Goal: Obtain resource: Download file/media

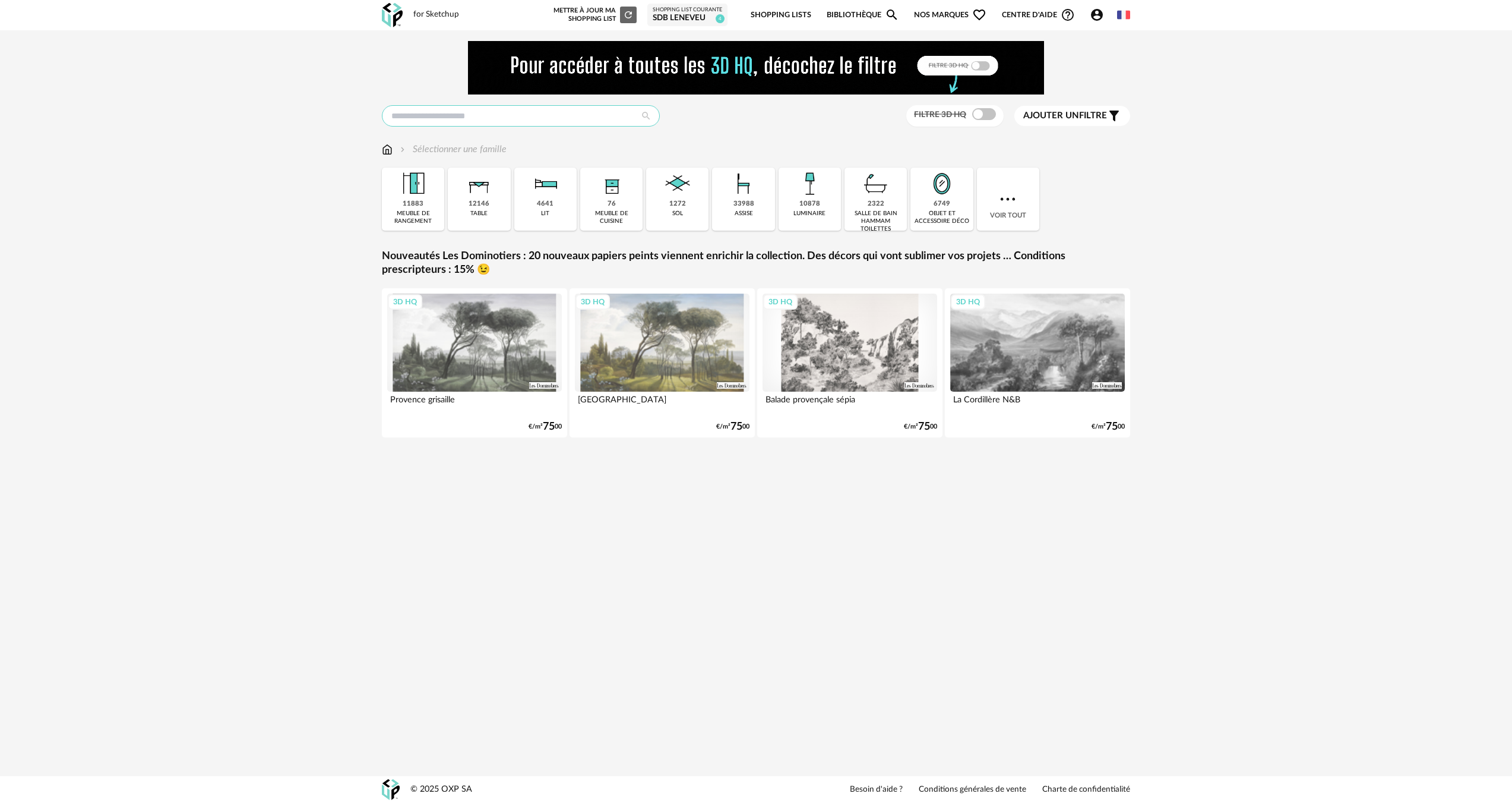
click at [446, 126] on input "text" at bounding box center [521, 116] width 278 height 22
type input "***"
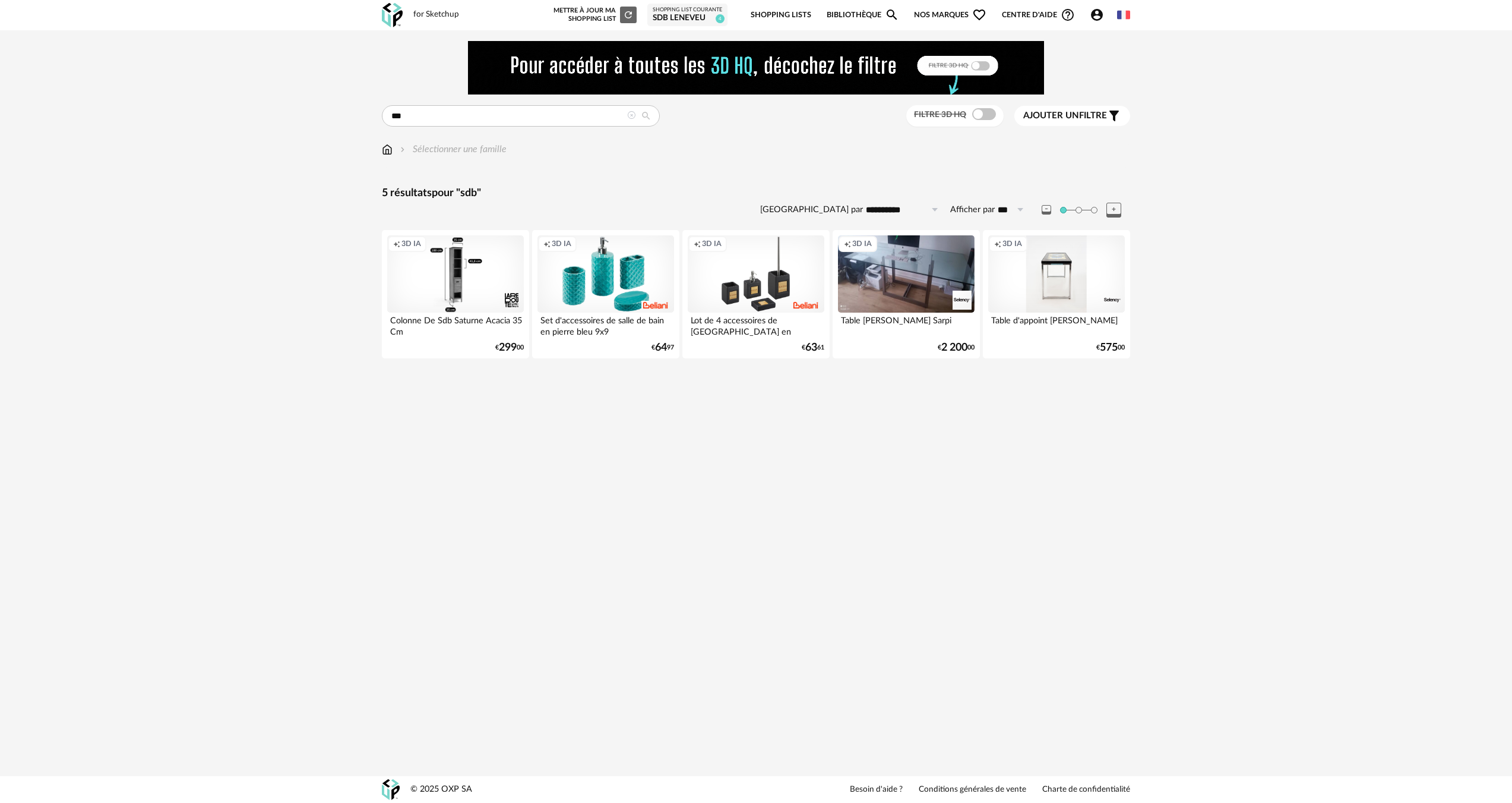
click at [387, 150] on img at bounding box center [387, 150] width 10 height 14
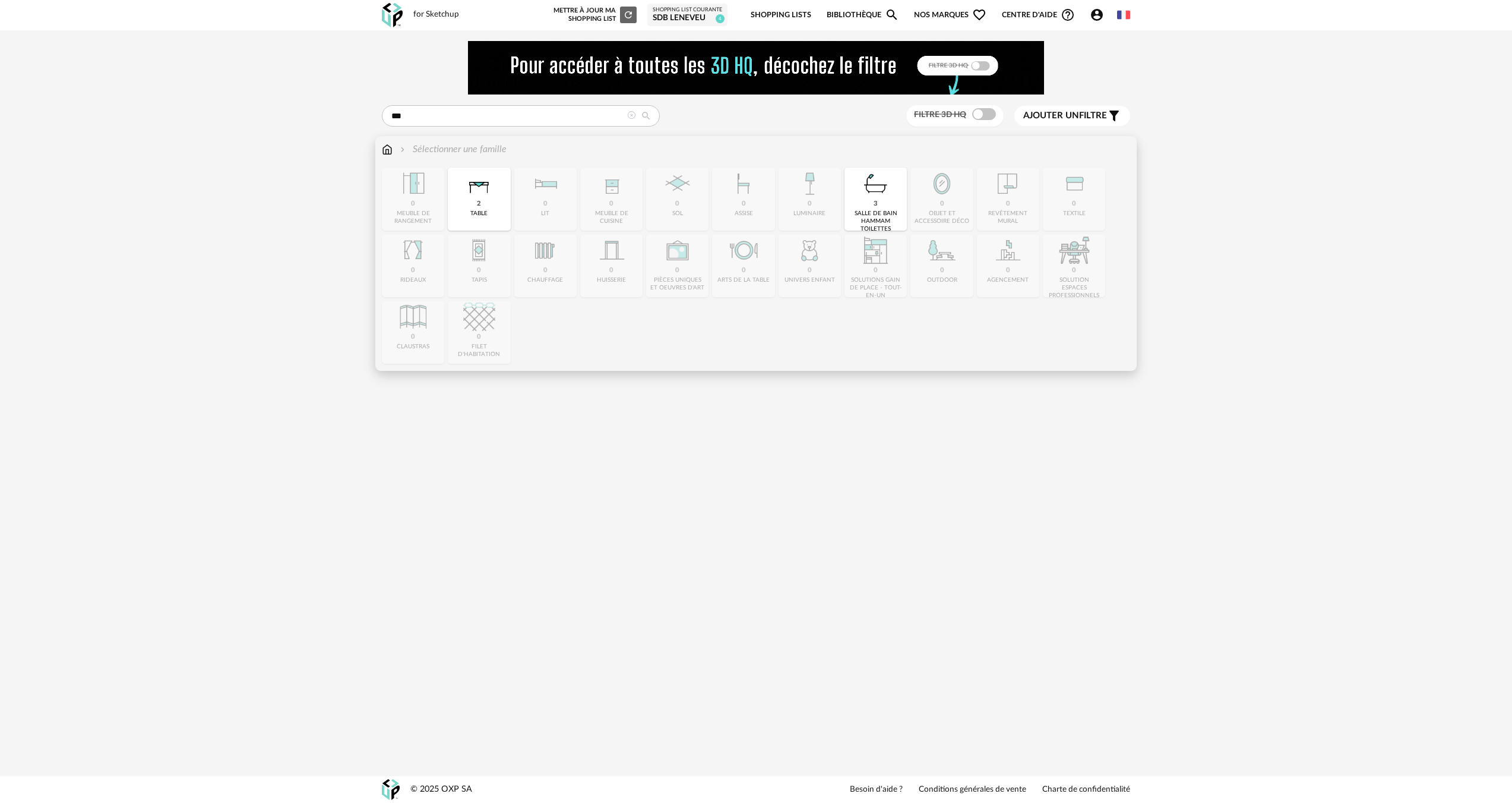
click at [387, 150] on img at bounding box center [387, 150] width 10 height 14
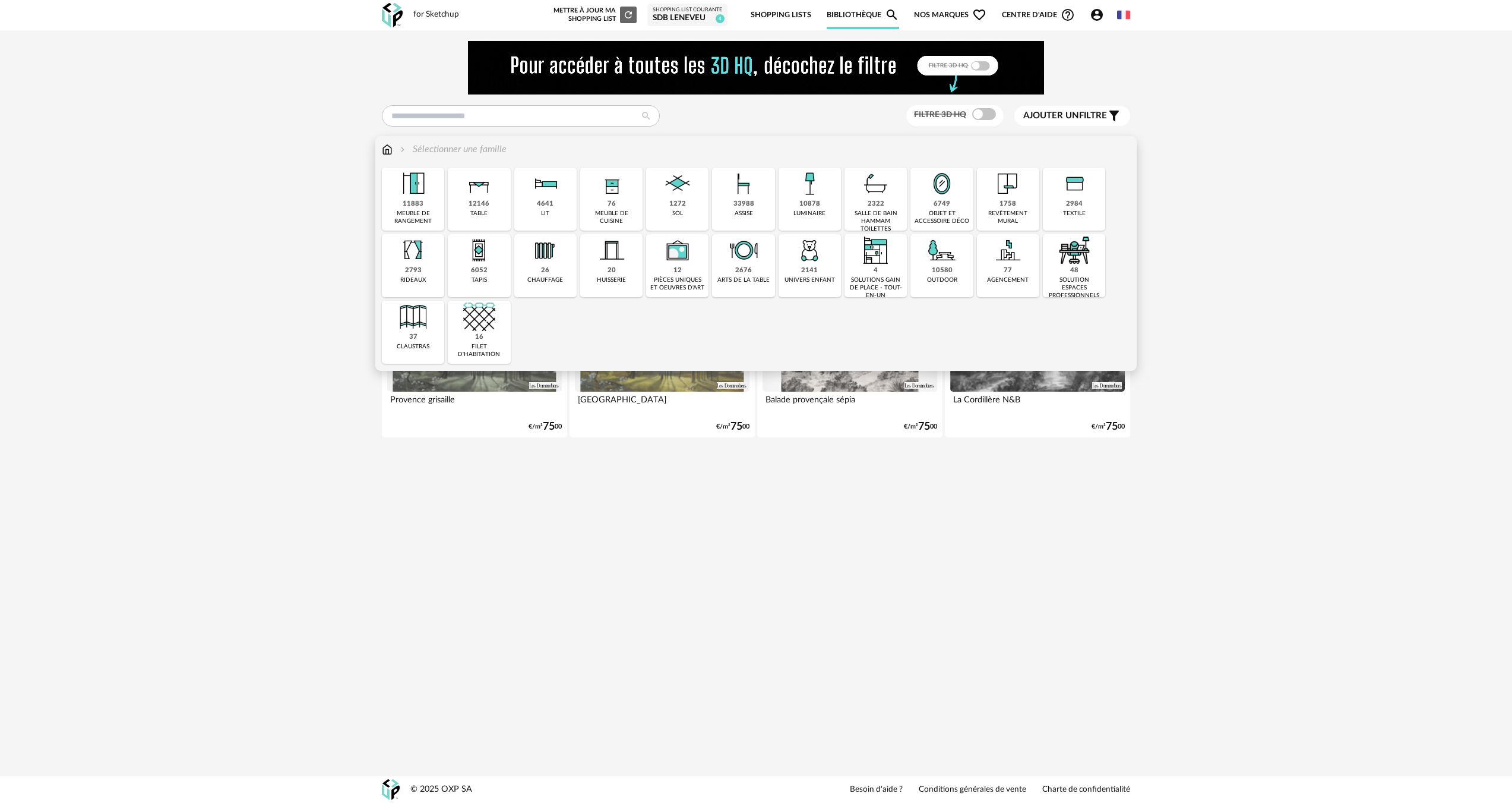
click at [409, 207] on div "11883" at bounding box center [414, 204] width 21 height 9
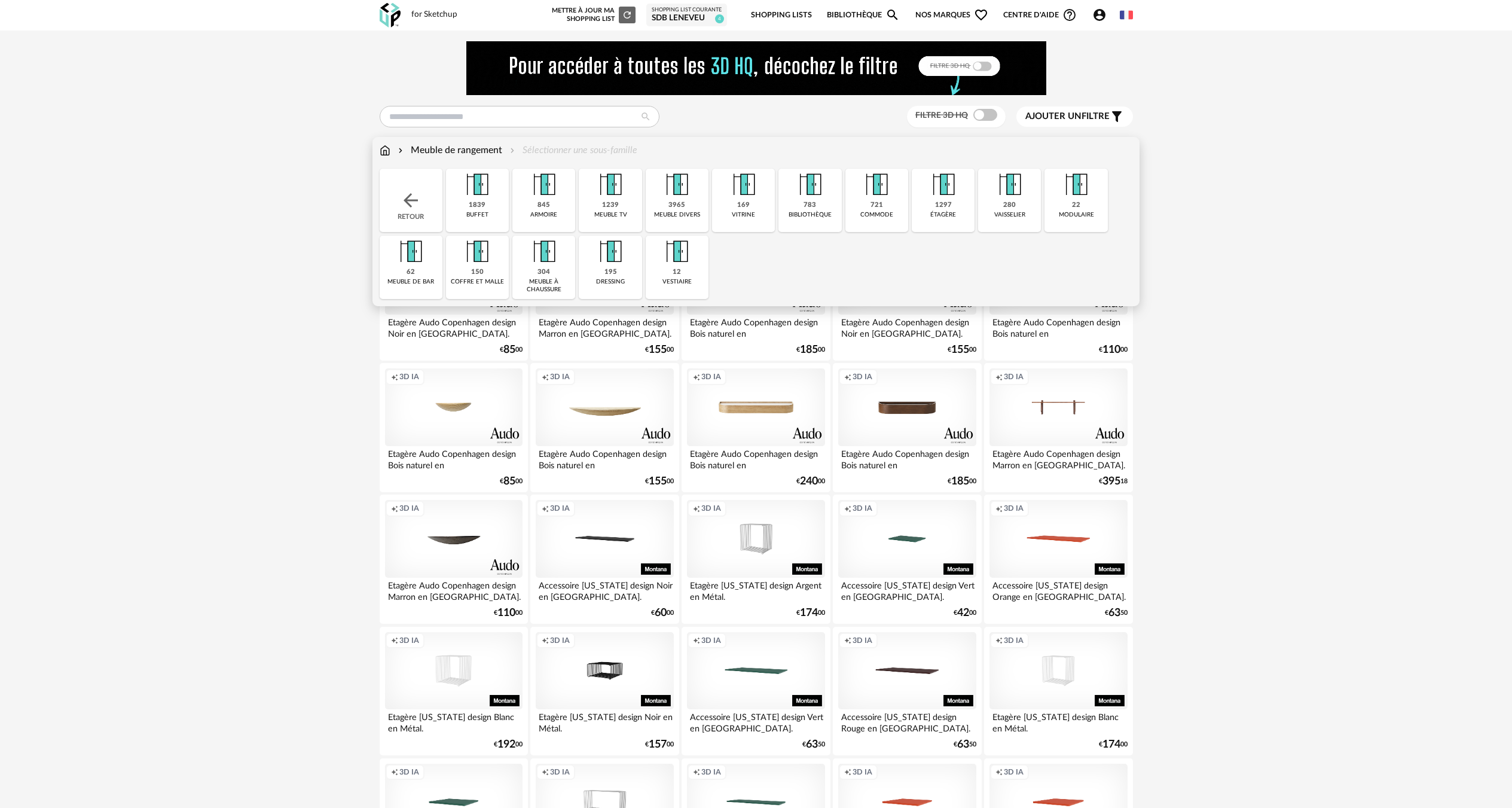
click at [684, 275] on div "12 vestiaire" at bounding box center [677, 267] width 63 height 63
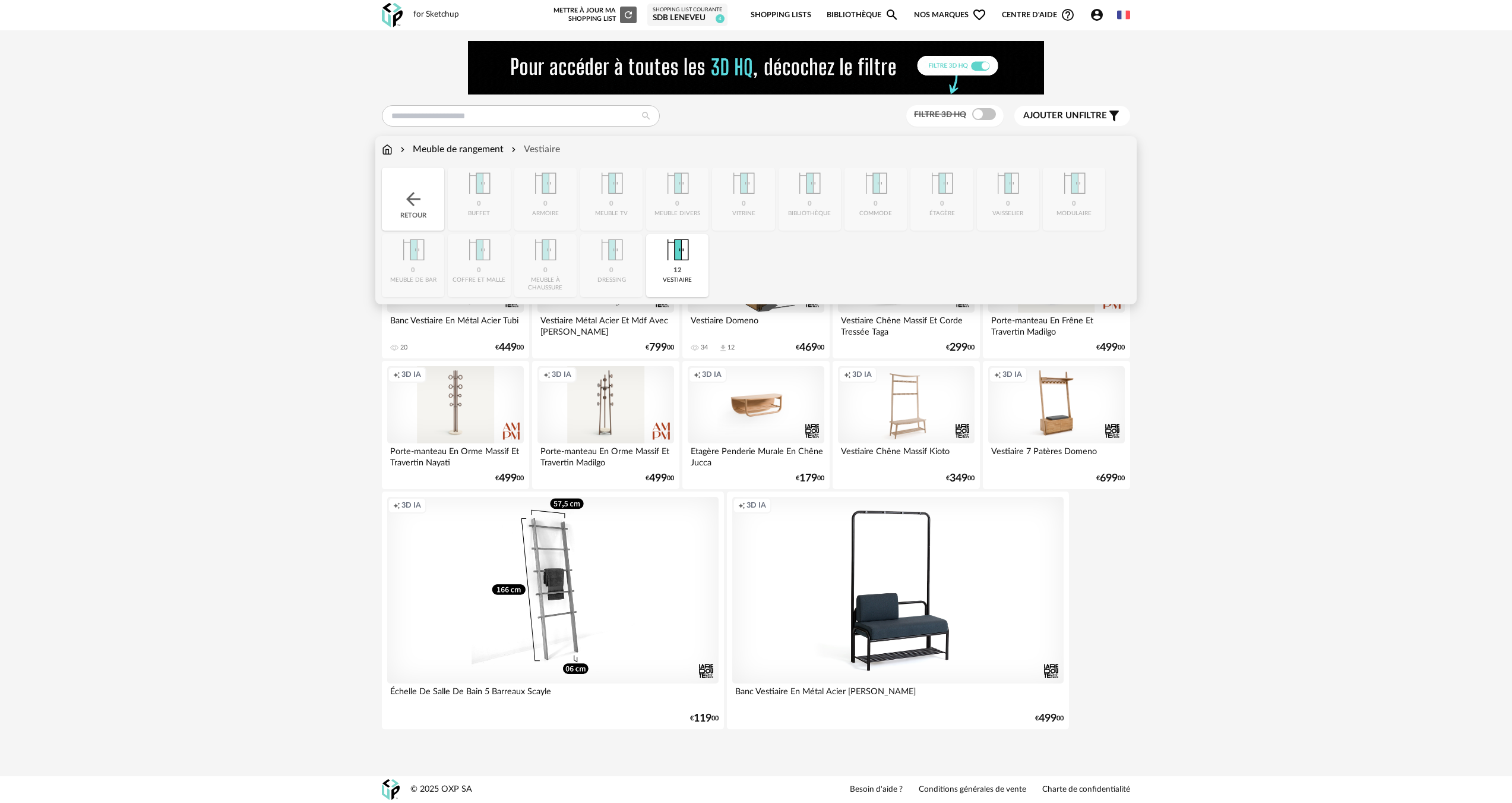
click at [495, 146] on div "Meuble de rangement" at bounding box center [451, 150] width 106 height 14
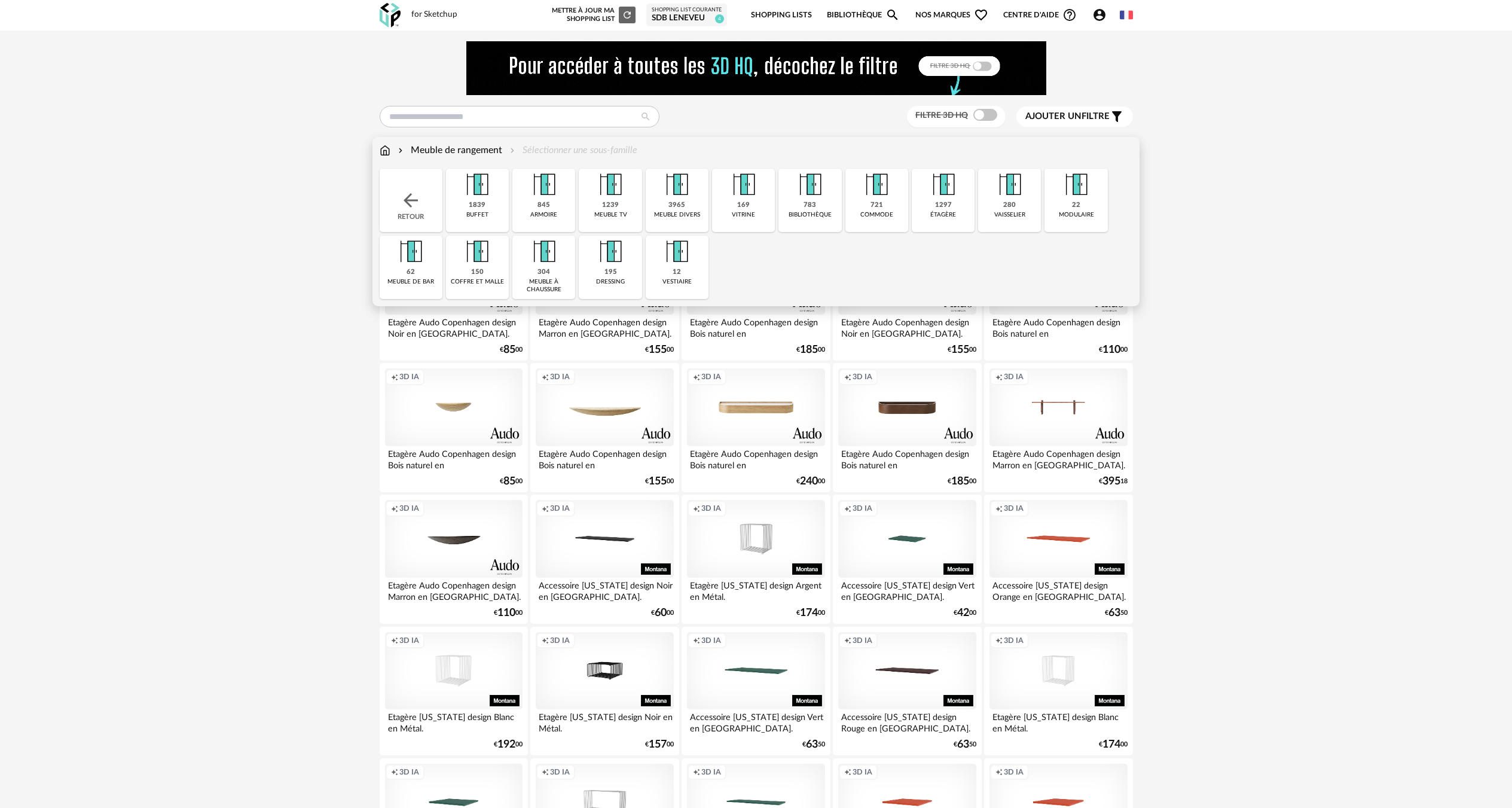
click at [601, 284] on div "dressing" at bounding box center [610, 282] width 29 height 8
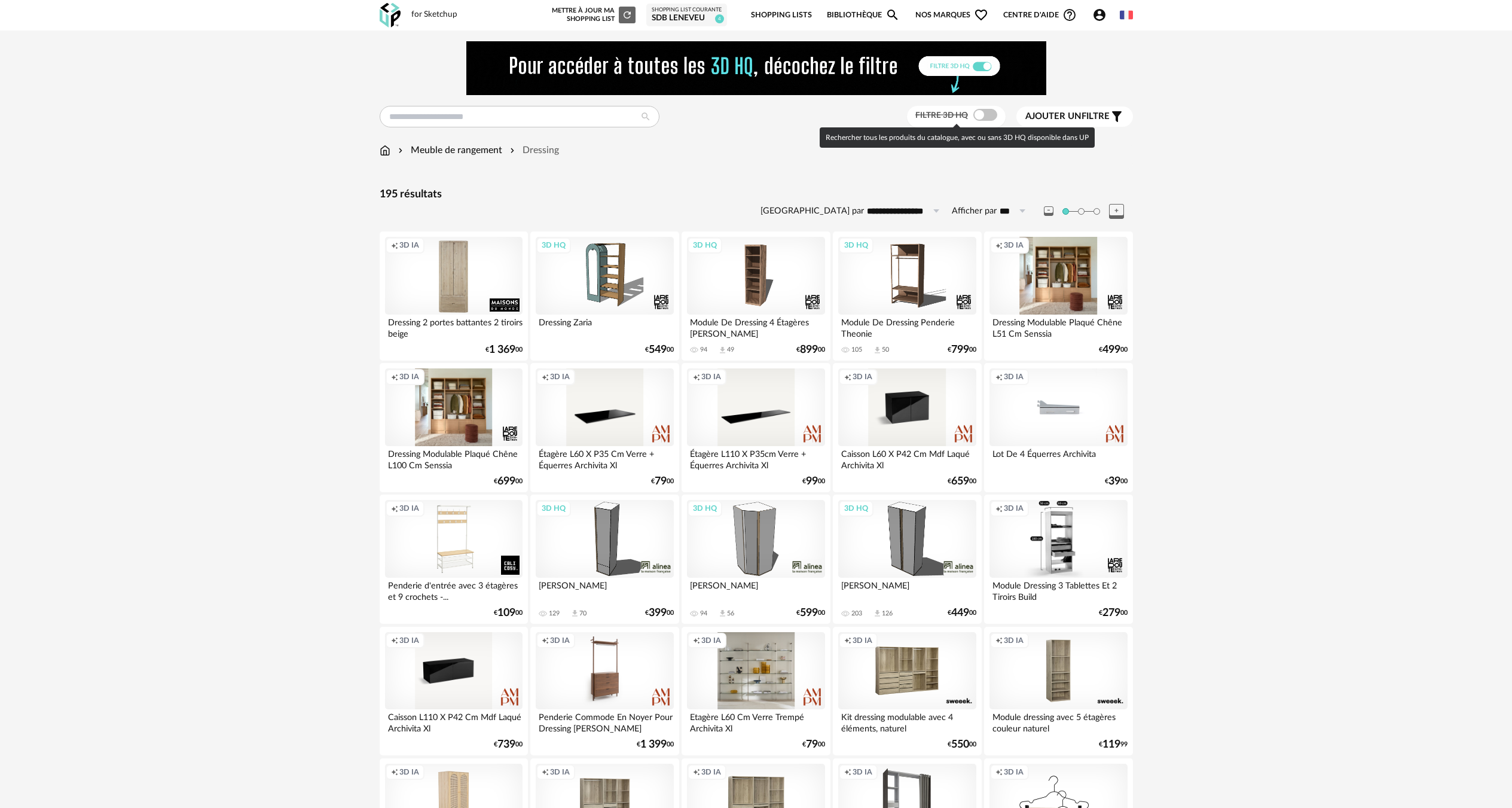
click at [981, 113] on span at bounding box center [985, 115] width 24 height 12
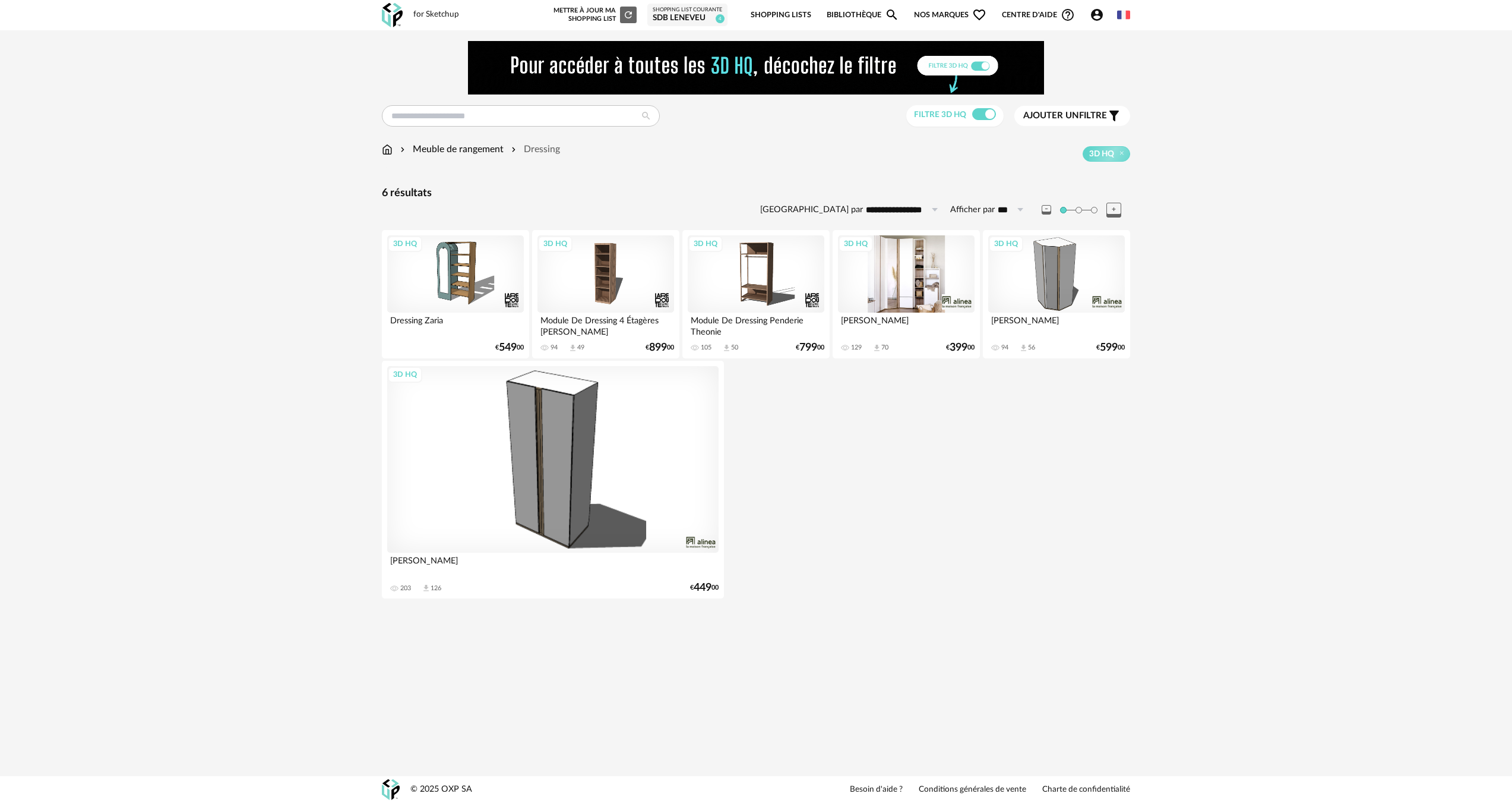
click at [918, 293] on div "3D HQ" at bounding box center [906, 274] width 136 height 77
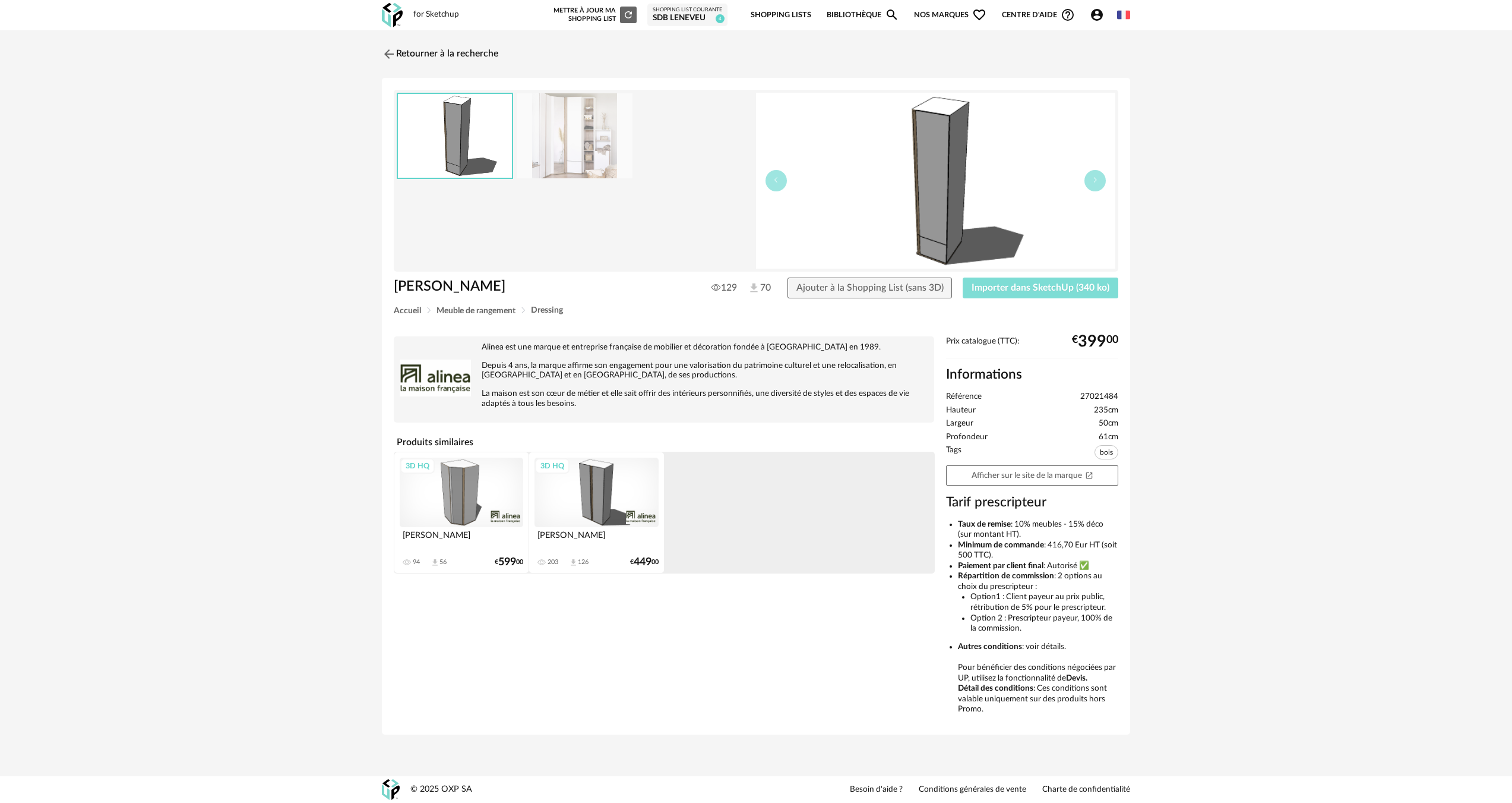
click at [966, 287] on button "Importer dans SketchUp (340 ko)" at bounding box center [1040, 288] width 155 height 22
click at [448, 60] on link "Retourner à la recherche" at bounding box center [437, 54] width 116 height 26
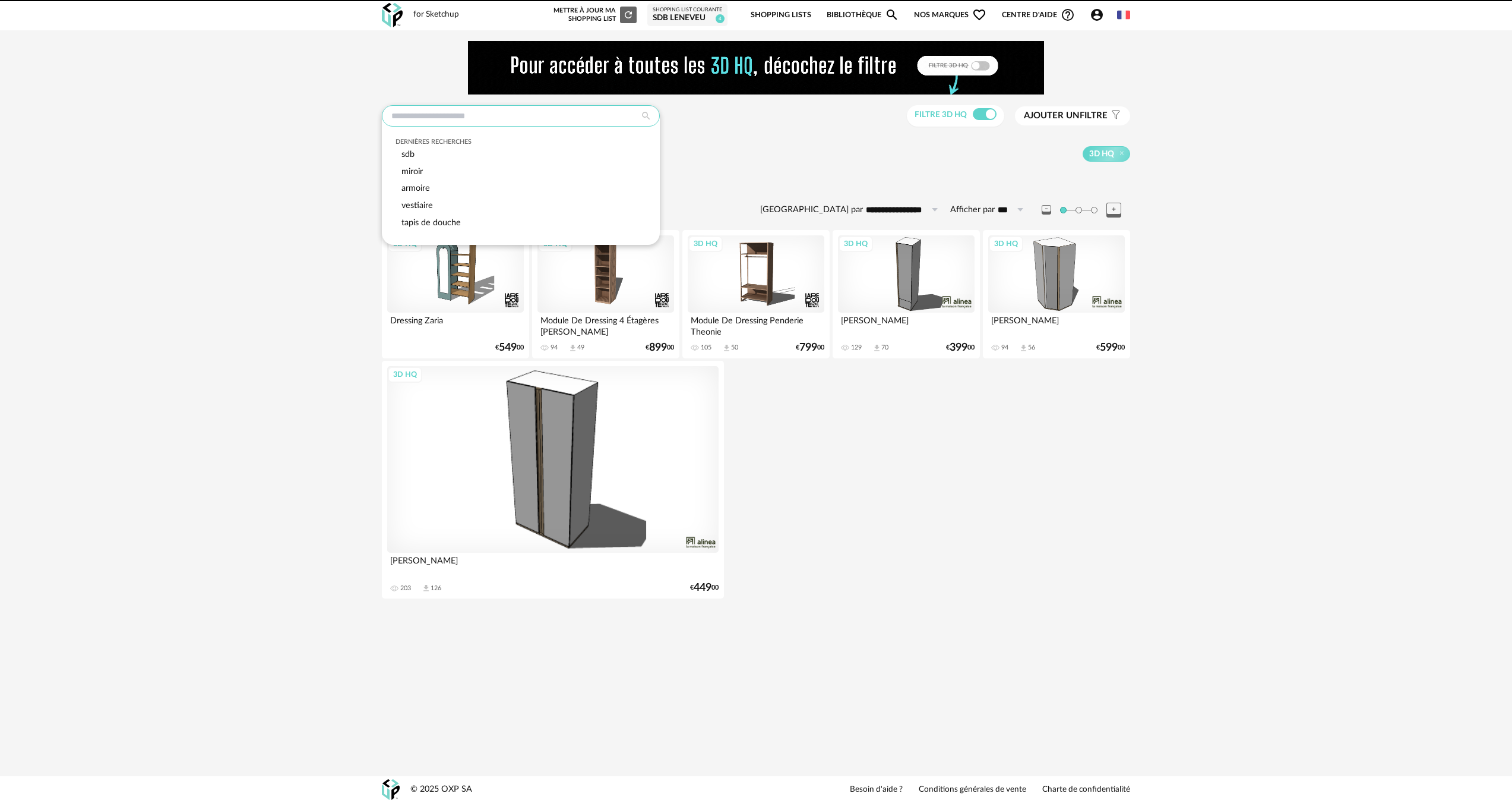
click at [602, 123] on input "text" at bounding box center [521, 116] width 278 height 22
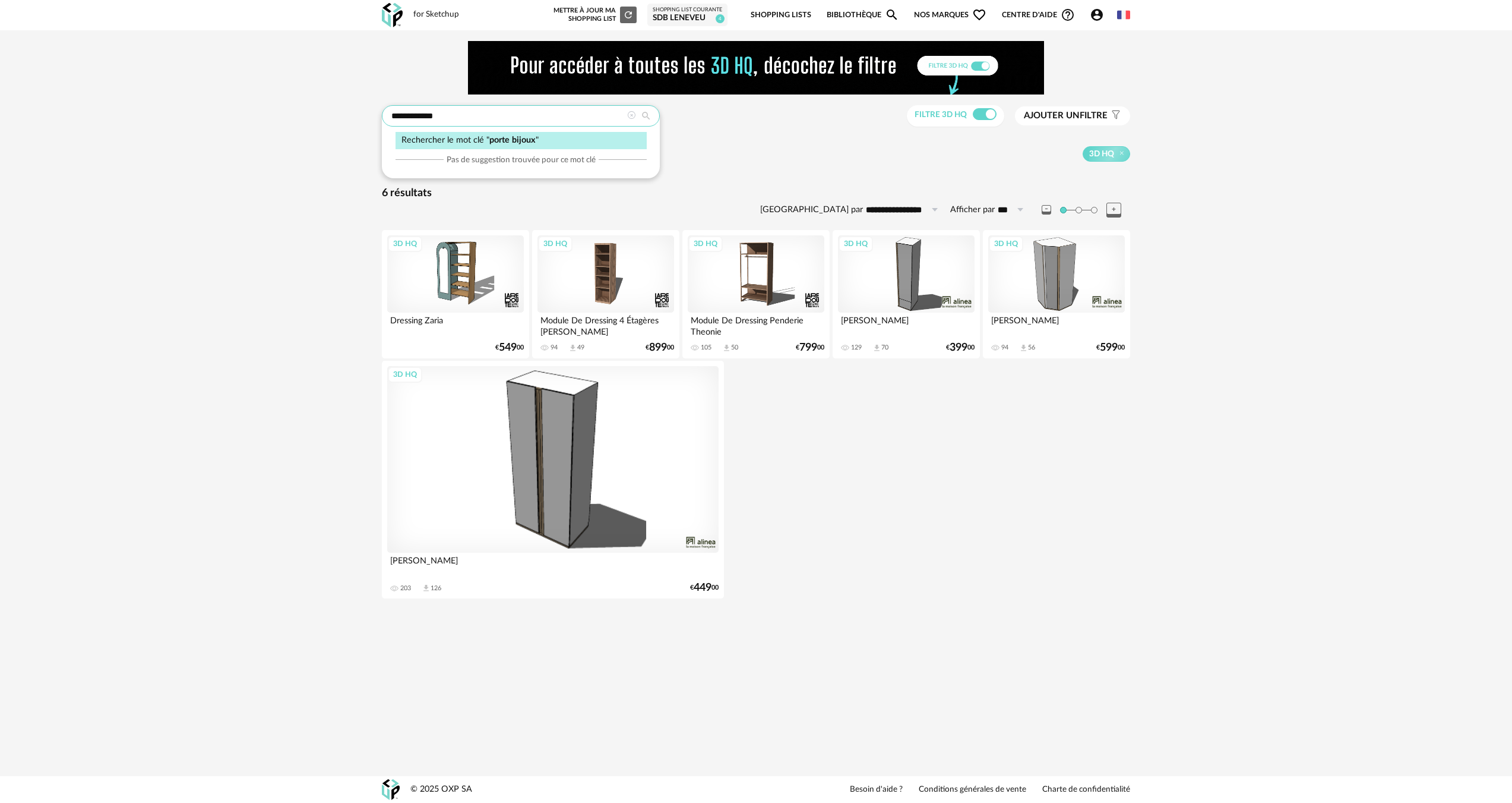
type input "**********"
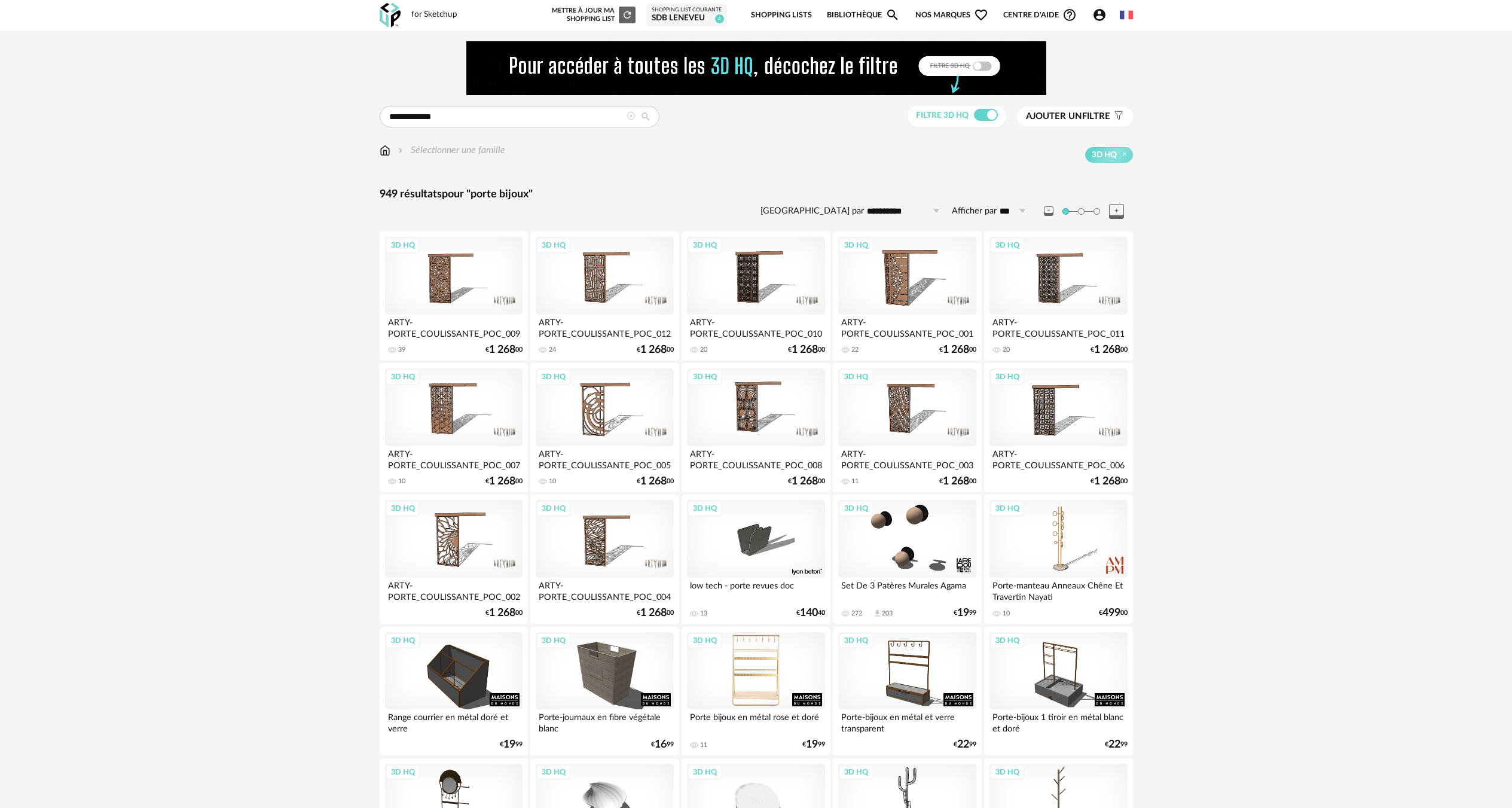
click at [775, 696] on div "3D HQ" at bounding box center [755, 671] width 137 height 77
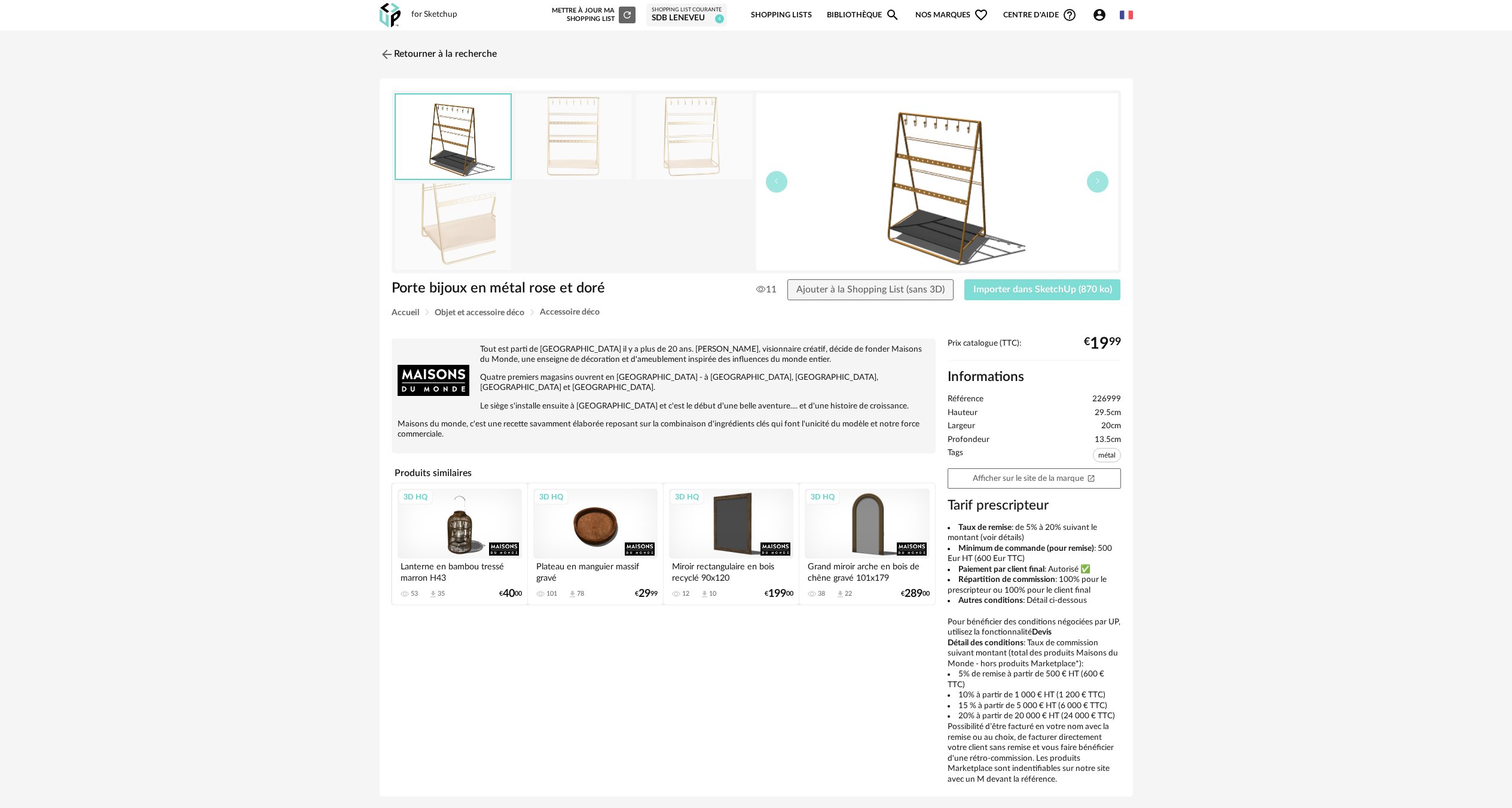
click at [1035, 288] on span "Importer dans SketchUp (870 ko)" at bounding box center [1042, 290] width 139 height 10
click at [494, 52] on link "Retourner à la recherche" at bounding box center [435, 54] width 117 height 26
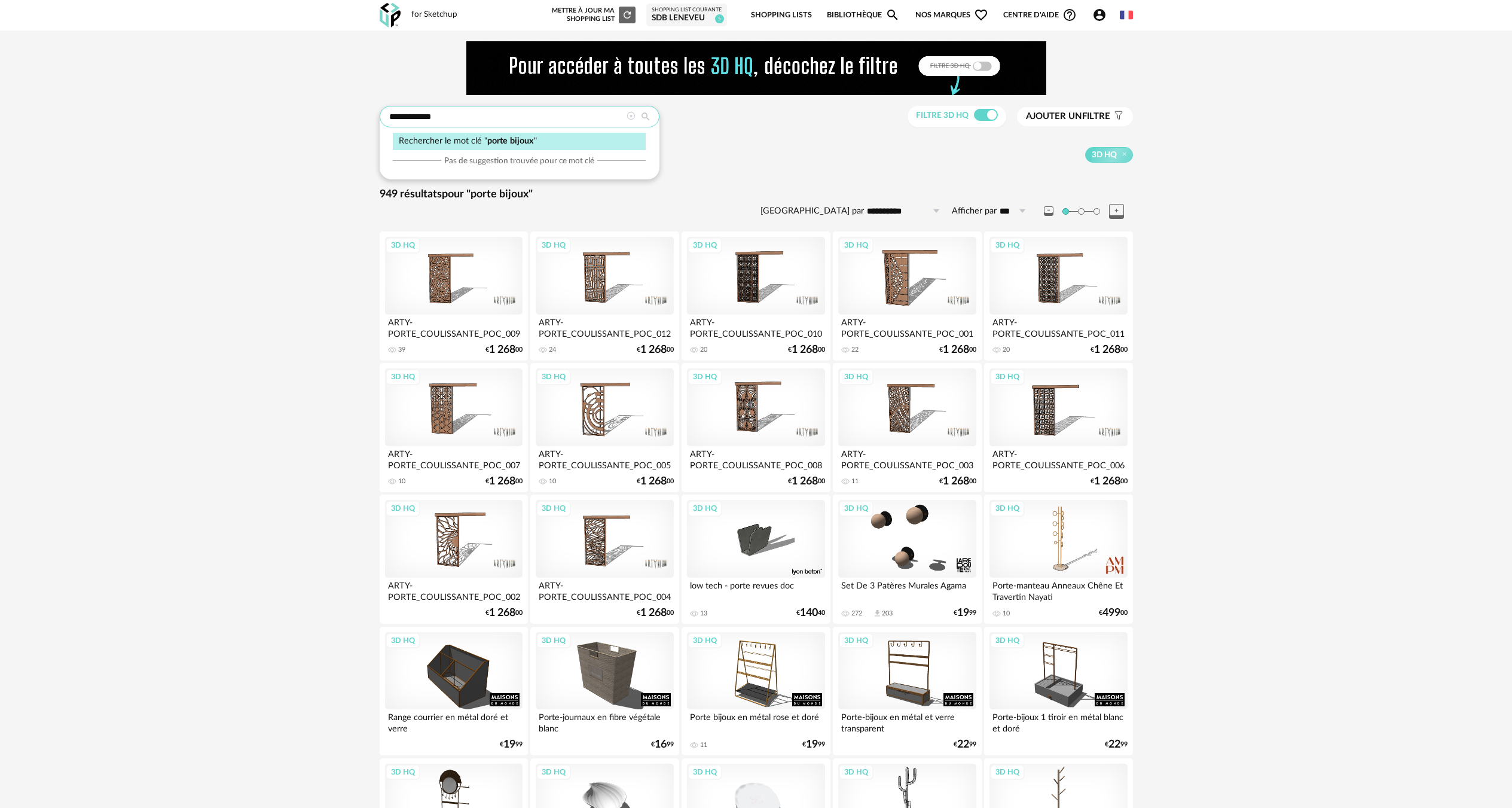
drag, startPoint x: 469, startPoint y: 125, endPoint x: 587, endPoint y: 168, distance: 125.6
click at [0, 0] on div "Rechercher le mot clé " porte bijoux " Pas de suggestion trouvée pour ce mot clé" at bounding box center [0, 0] width 0 height 0
click at [566, 109] on input "**********" at bounding box center [519, 116] width 280 height 22
drag, startPoint x: 566, startPoint y: 109, endPoint x: -6, endPoint y: 128, distance: 572.3
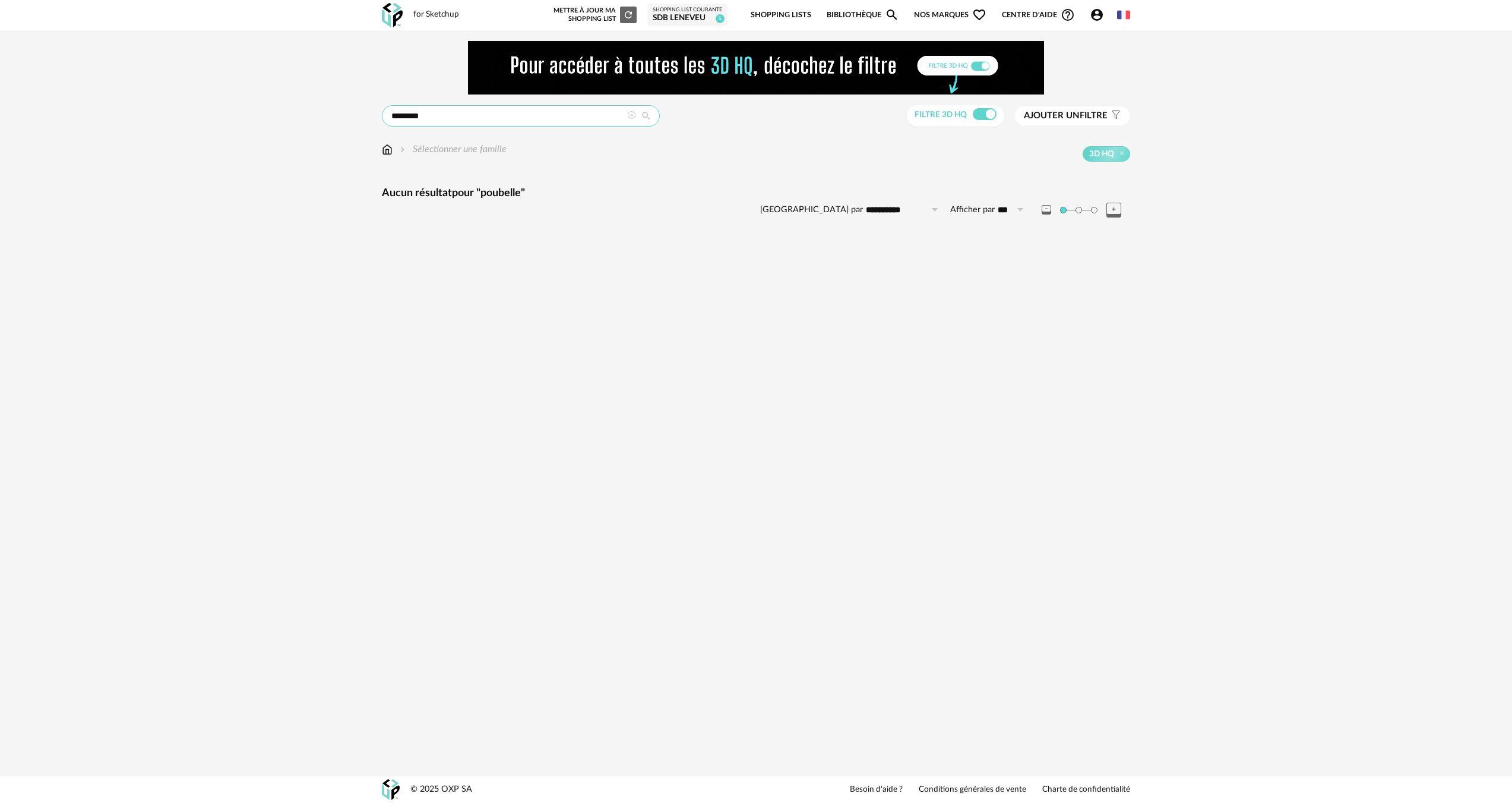
drag, startPoint x: 484, startPoint y: 115, endPoint x: -6, endPoint y: 111, distance: 490.0
click at [0, 111] on html "**********" at bounding box center [756, 401] width 1512 height 803
type input "*********"
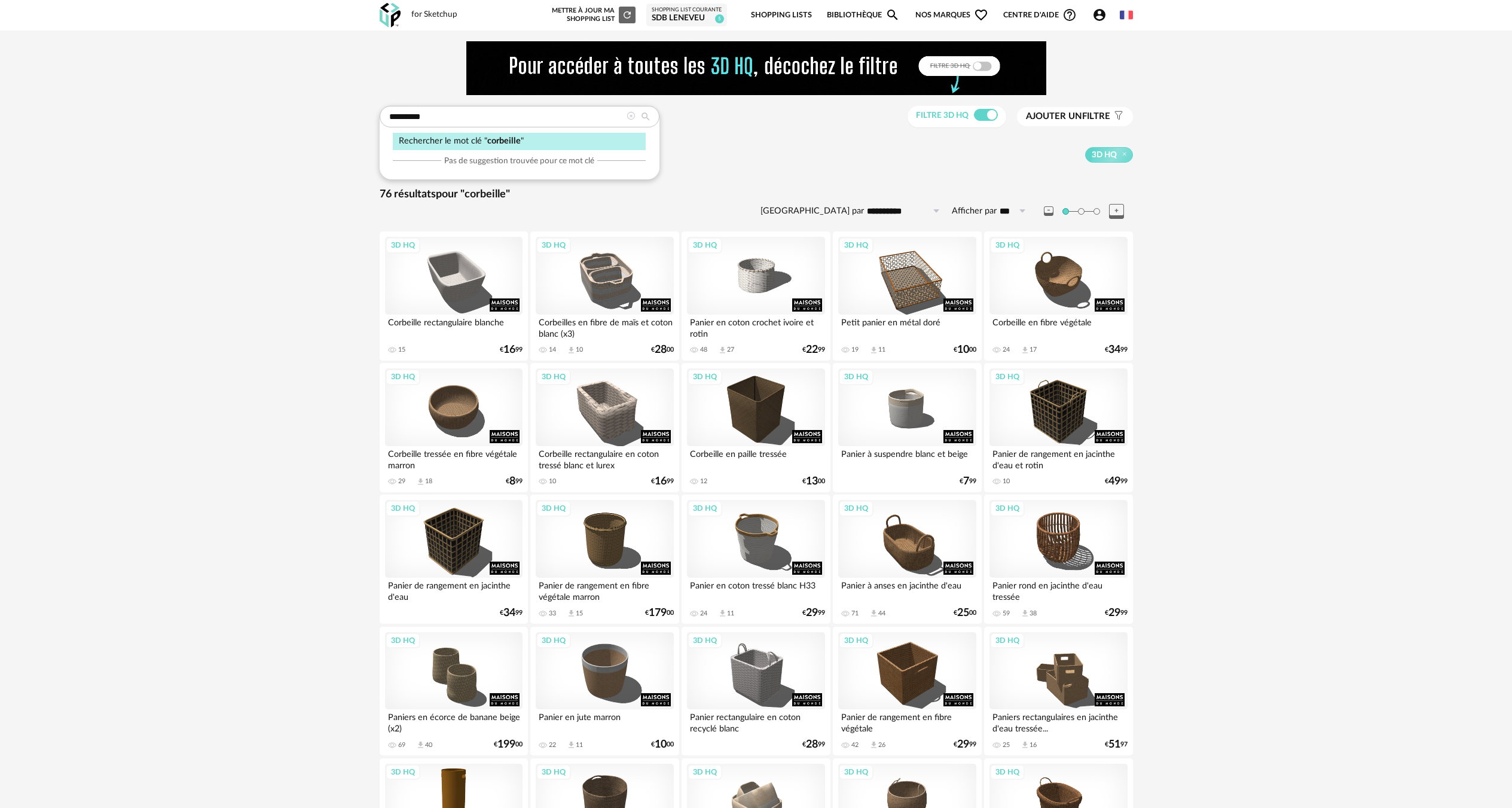
click at [630, 112] on icon at bounding box center [631, 116] width 8 height 8
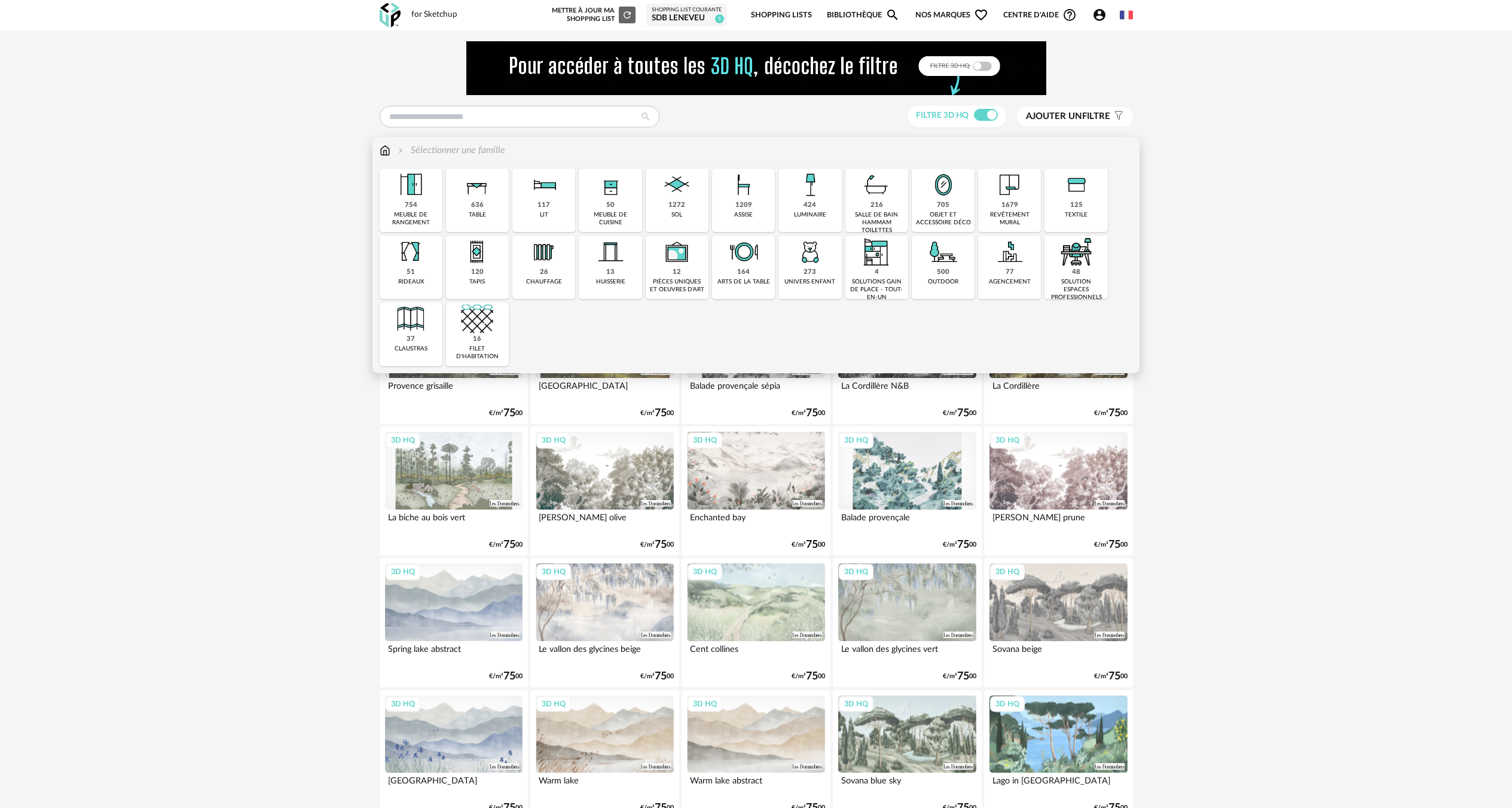
click at [897, 211] on div "216 salle de bain hammam toilettes" at bounding box center [876, 200] width 63 height 63
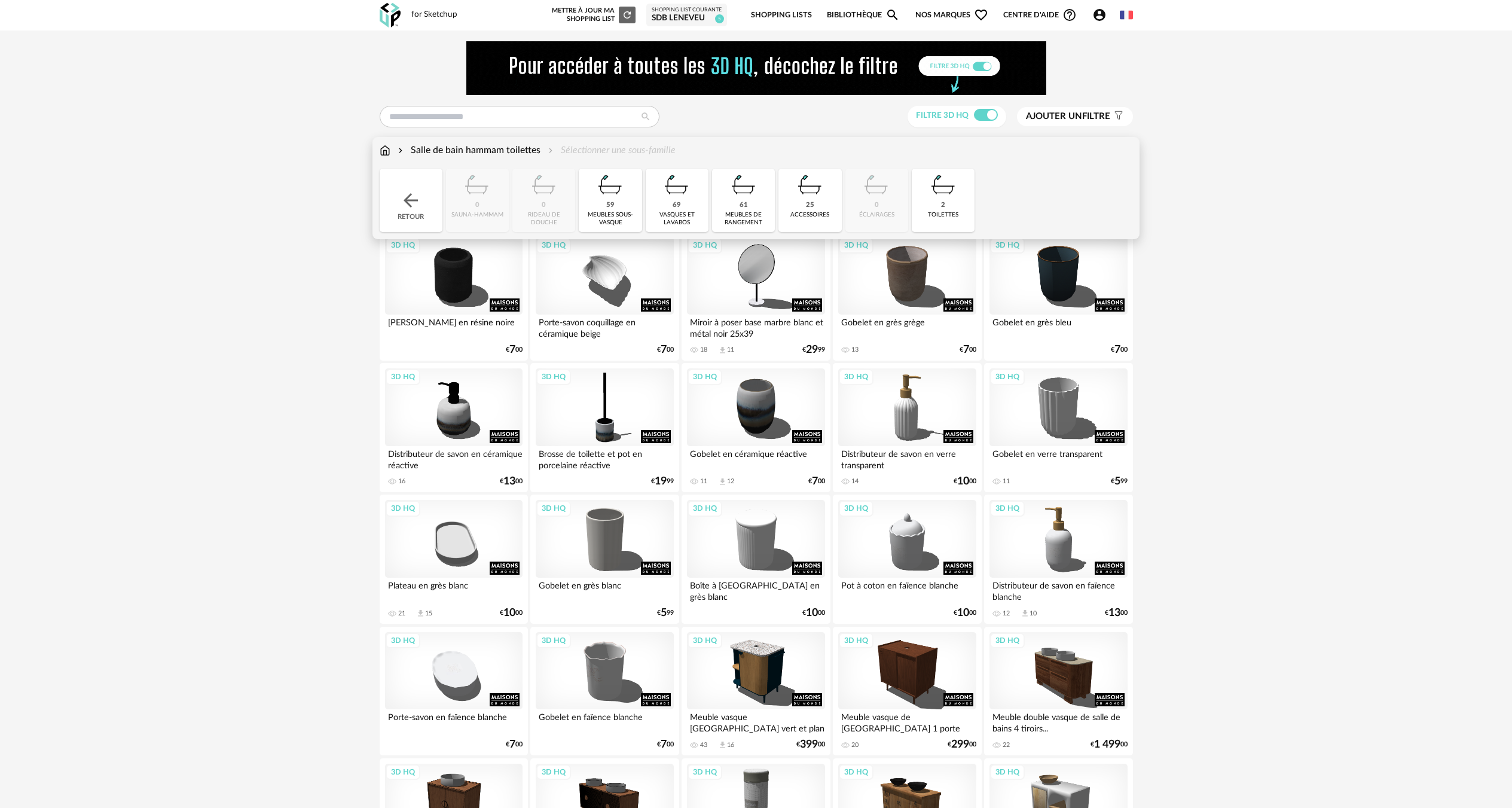
click at [824, 209] on div "25 accessoires" at bounding box center [809, 200] width 63 height 63
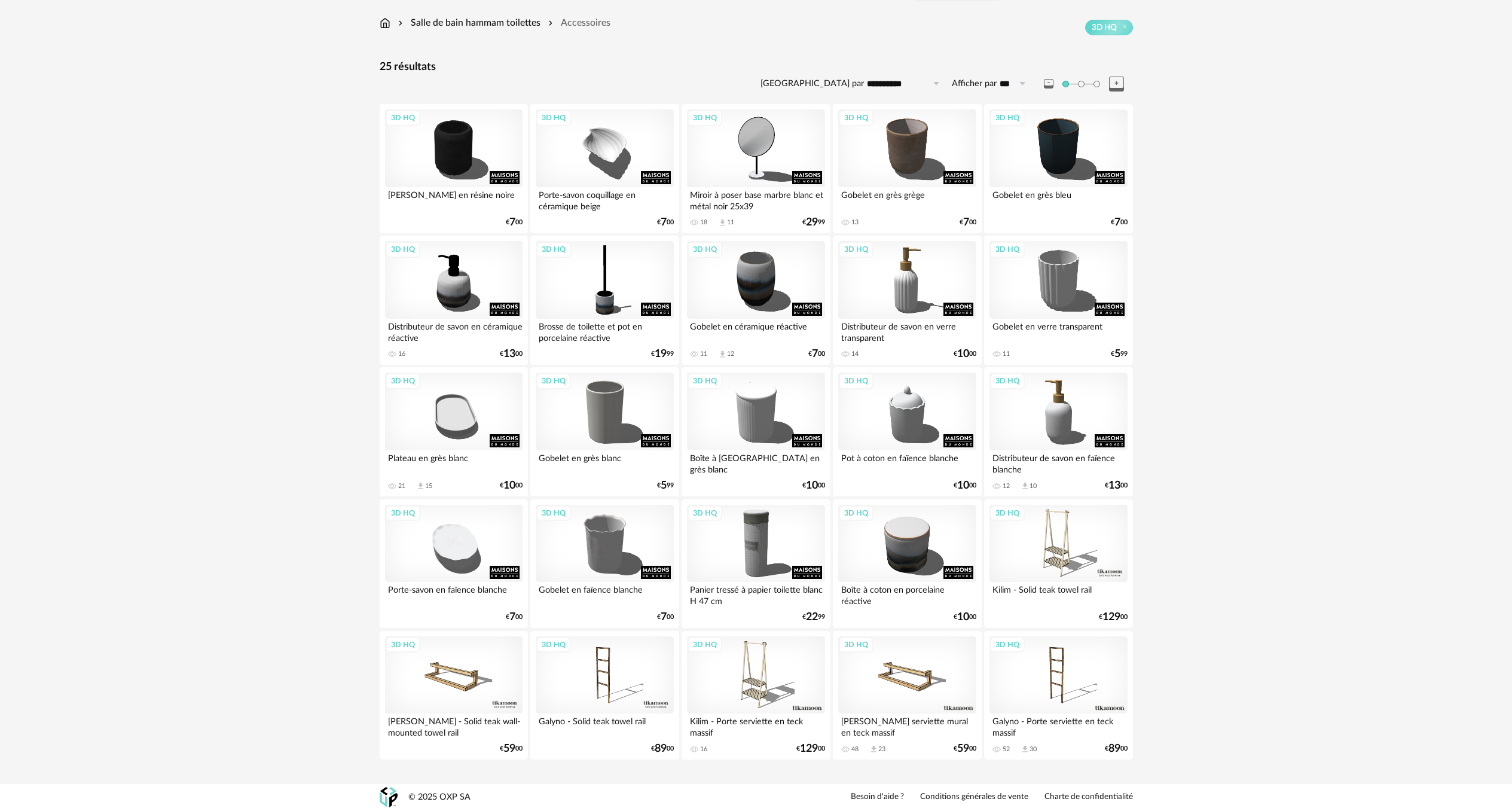
scroll to position [130, 0]
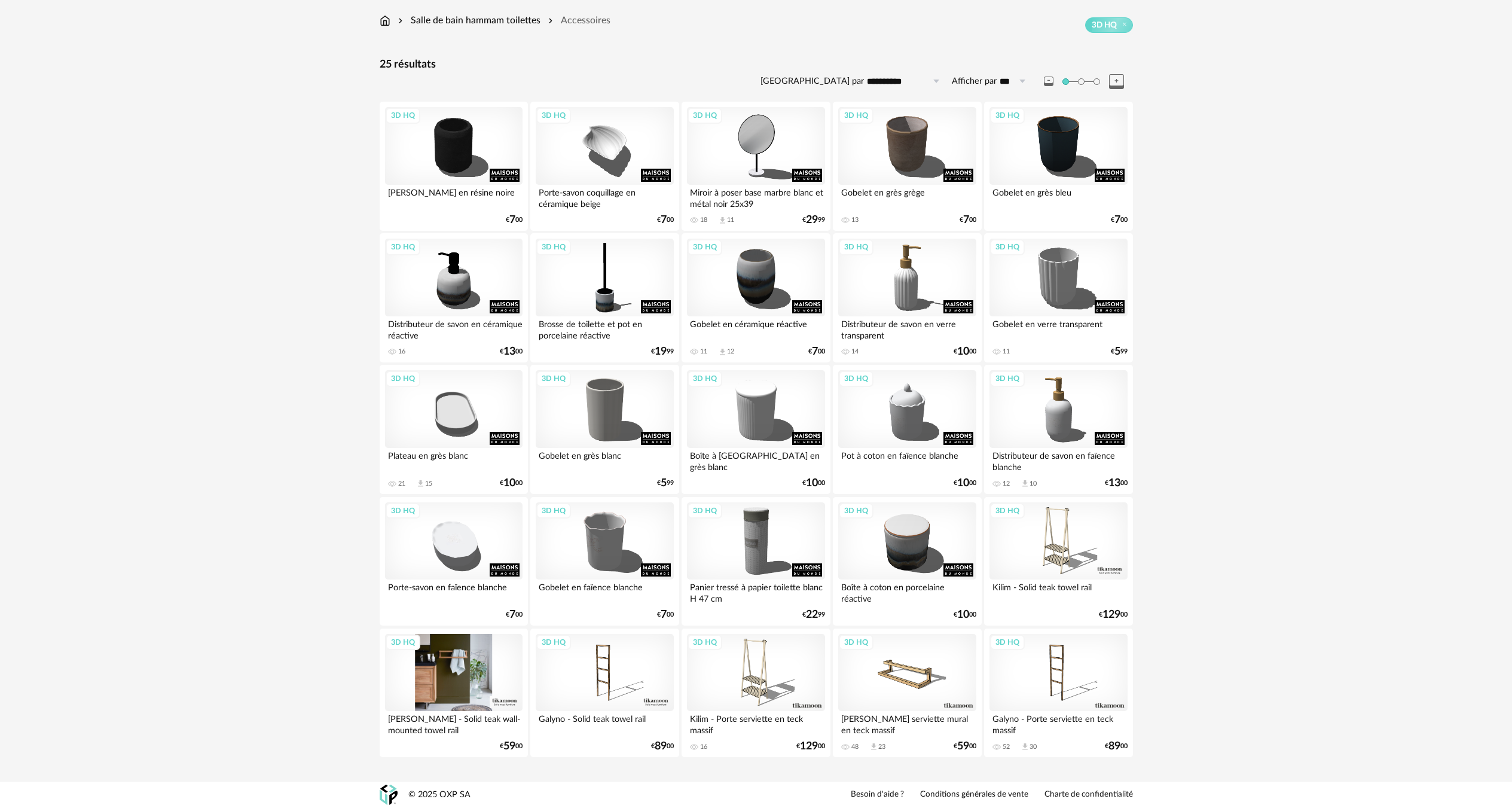
click at [456, 691] on div "3D HQ" at bounding box center [454, 673] width 137 height 77
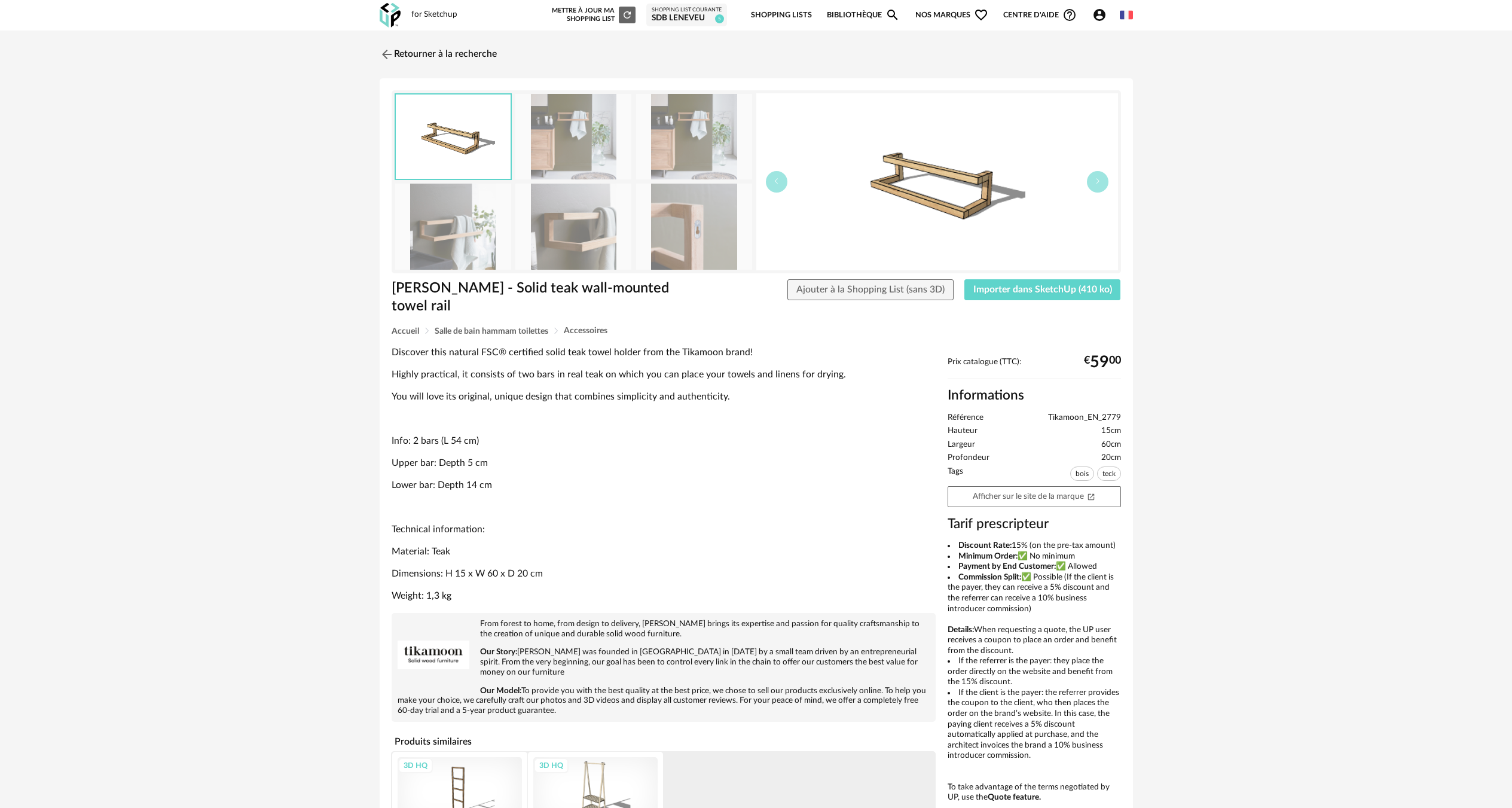
click at [582, 259] on img at bounding box center [573, 226] width 116 height 85
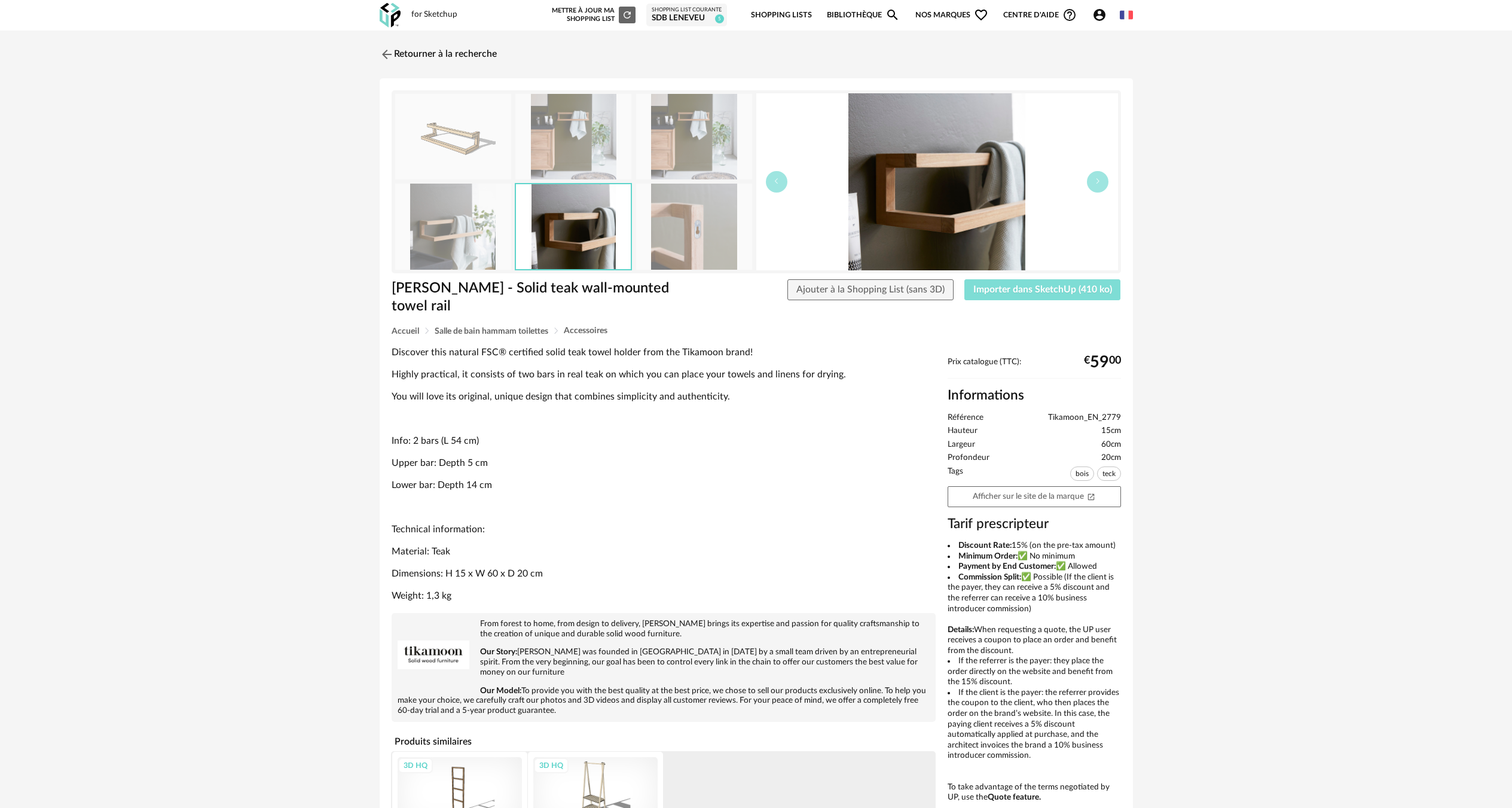
click at [1008, 285] on span "Importer dans SketchUp (410 ko)" at bounding box center [1042, 290] width 139 height 10
click at [404, 54] on link "Retourner à la recherche" at bounding box center [435, 54] width 117 height 26
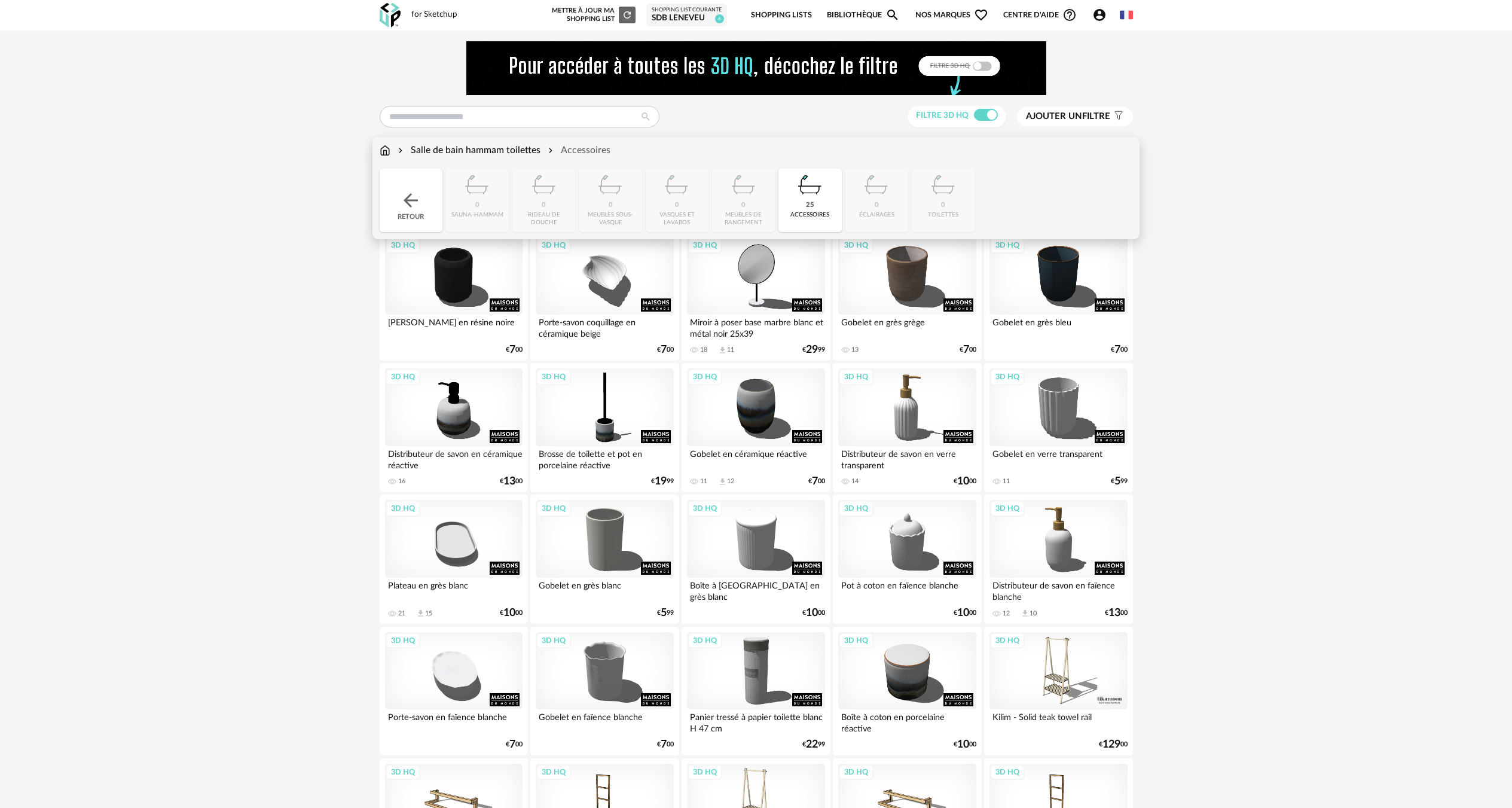
click at [520, 154] on div "Salle de bain hammam toilettes" at bounding box center [468, 151] width 144 height 14
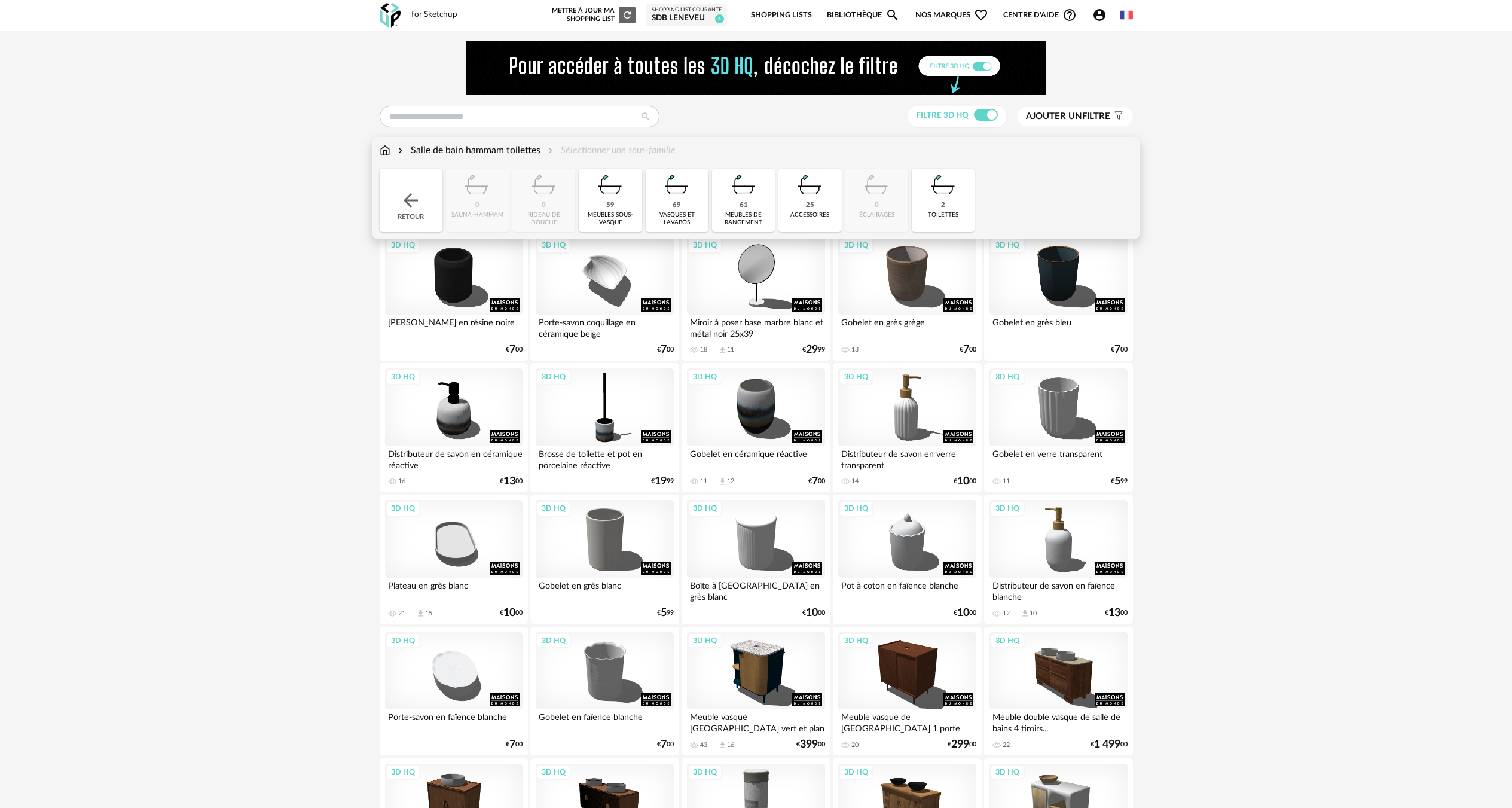
click at [389, 152] on img at bounding box center [385, 151] width 11 height 14
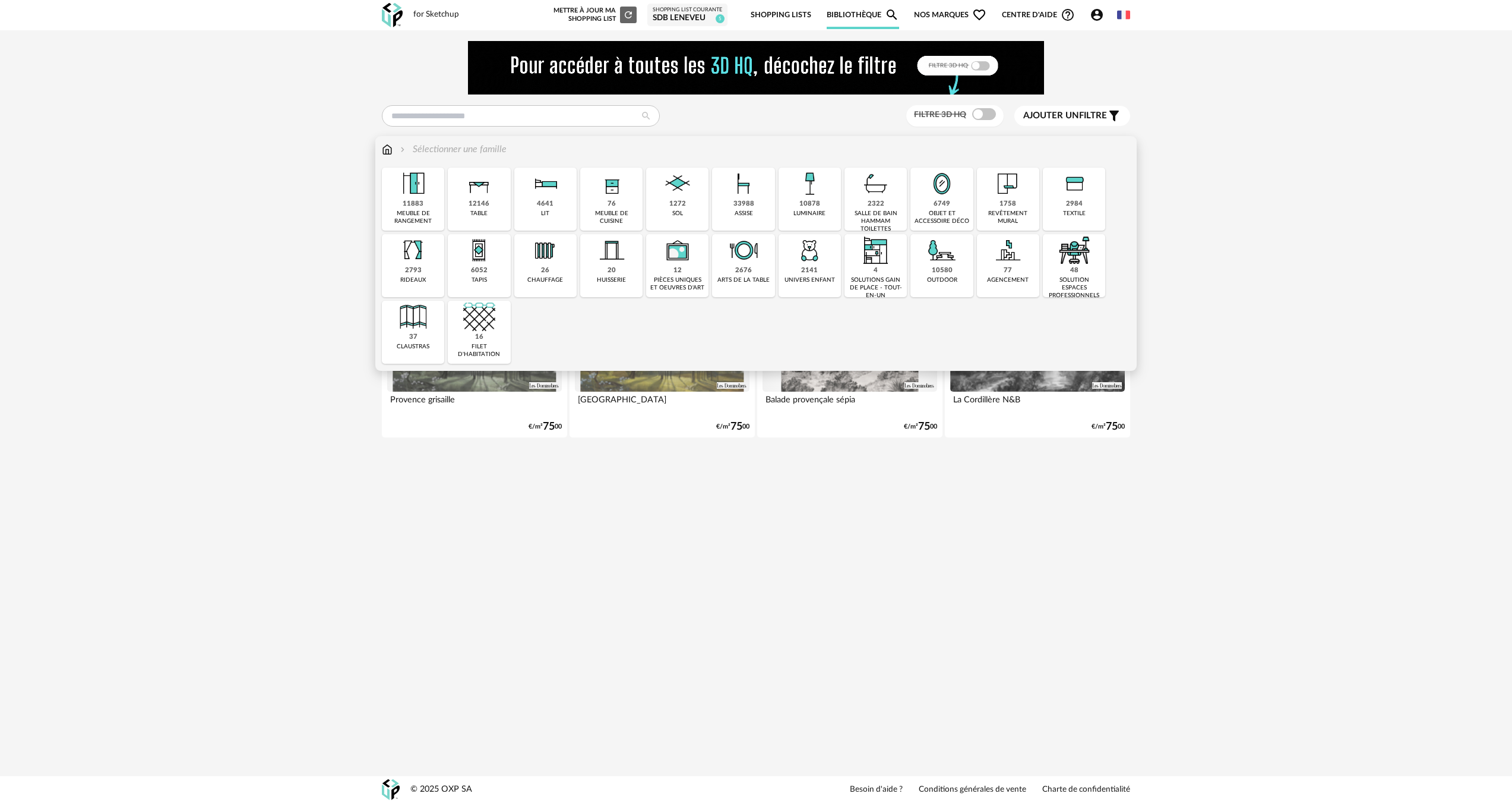
click at [961, 202] on div "6749 objet et accessoire déco" at bounding box center [941, 199] width 62 height 63
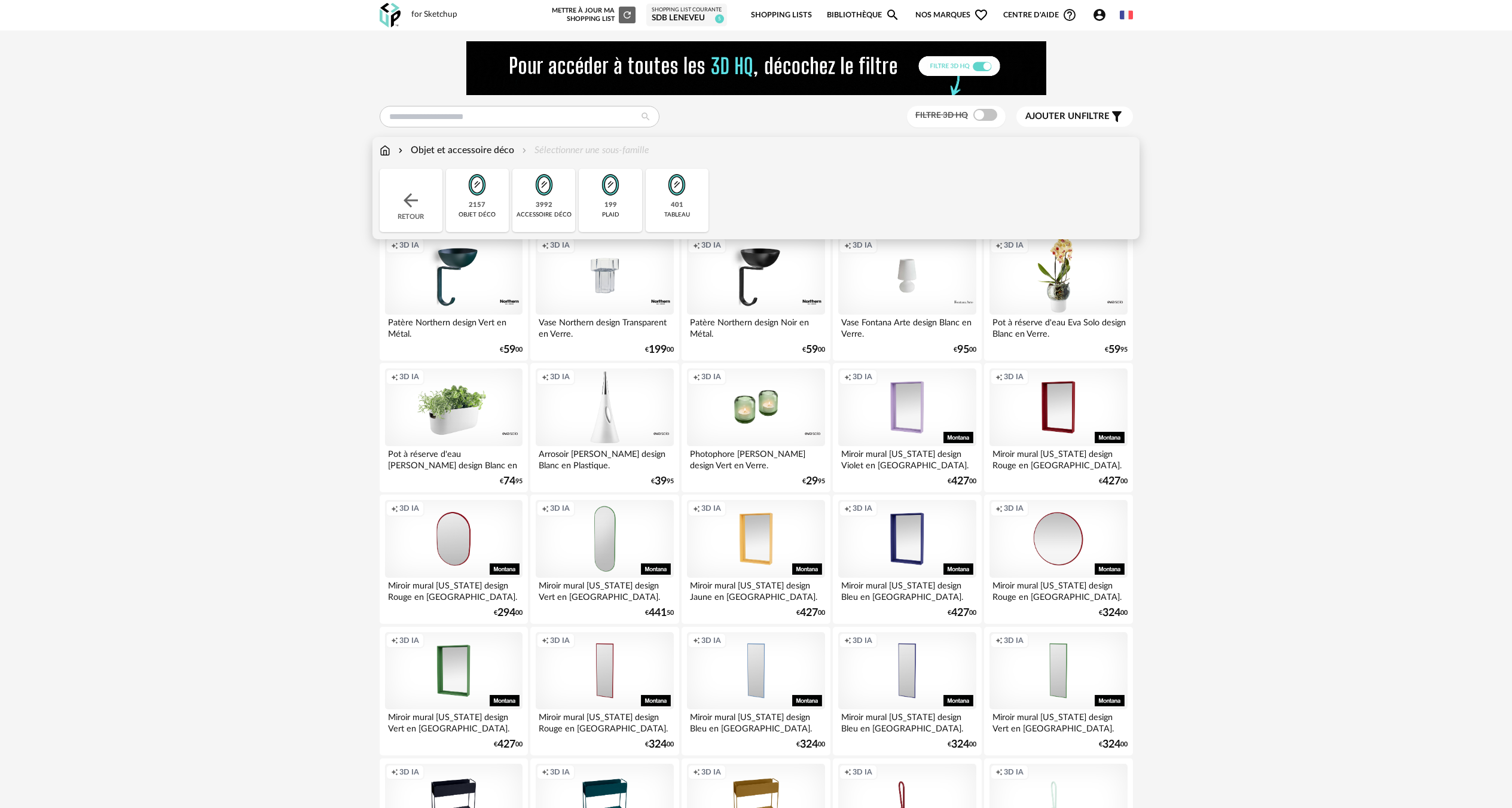
click at [534, 223] on div "3992 accessoire déco" at bounding box center [544, 200] width 63 height 63
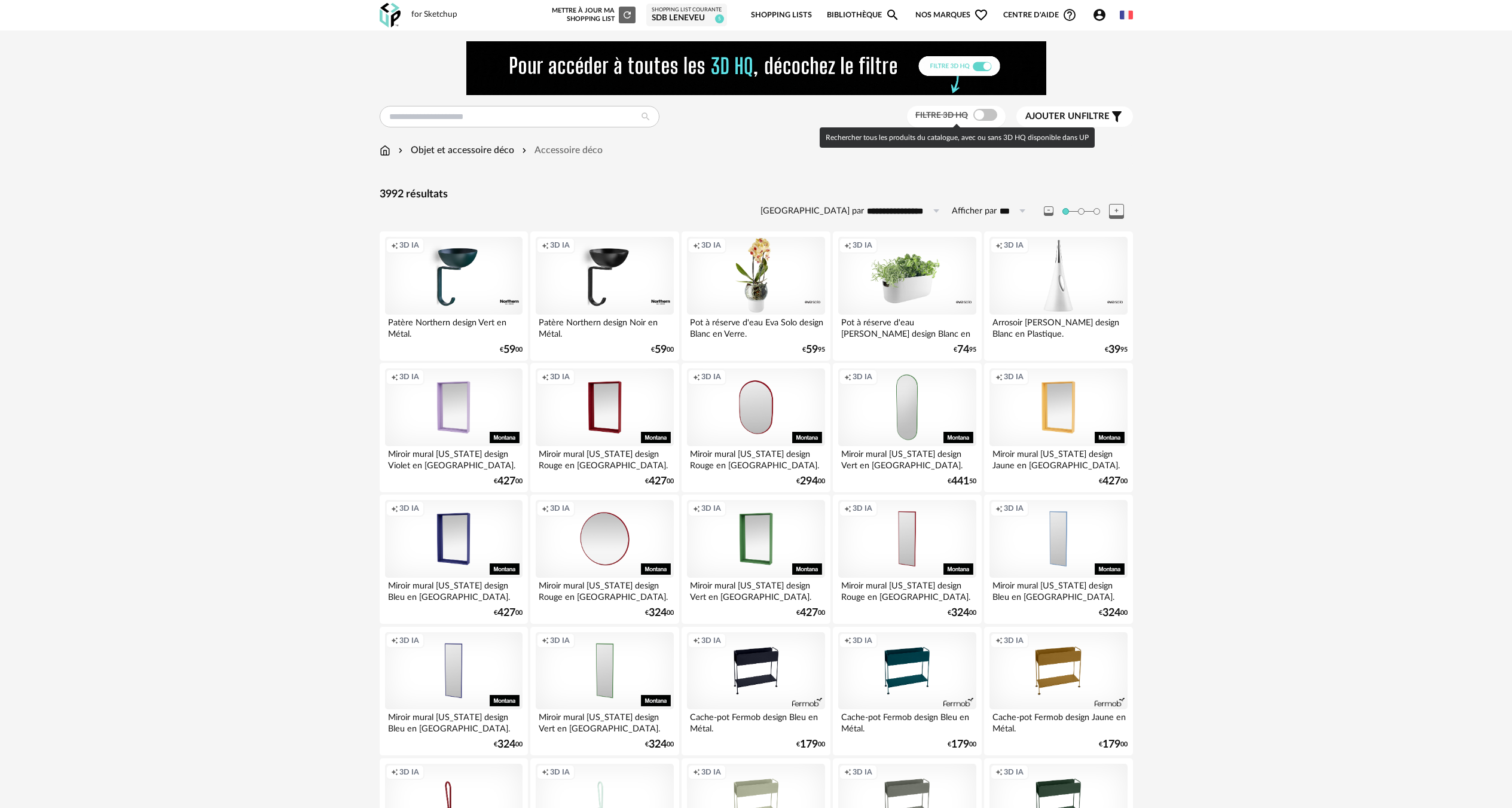
click at [992, 120] on span at bounding box center [985, 115] width 24 height 12
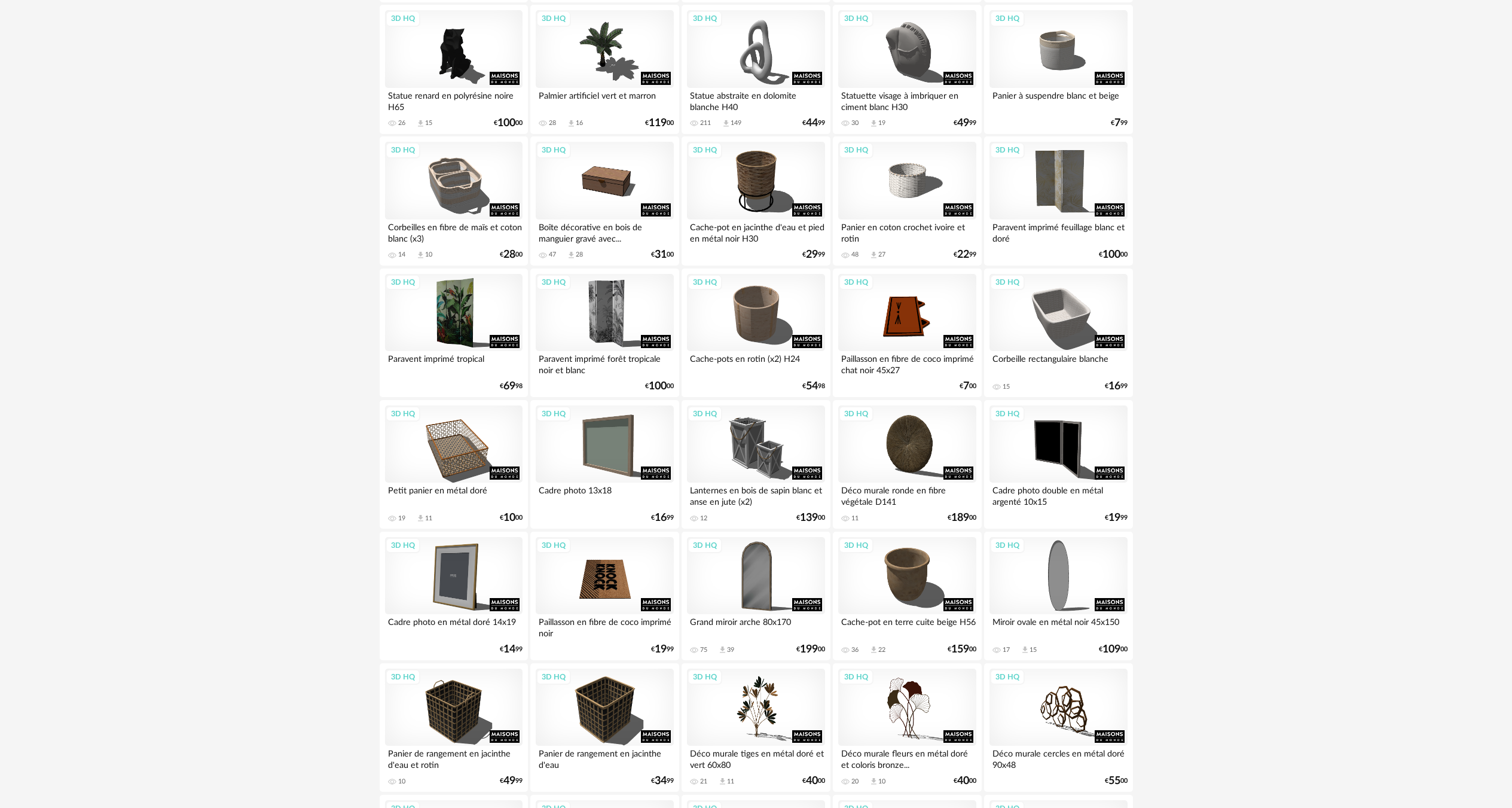
scroll to position [2134, 0]
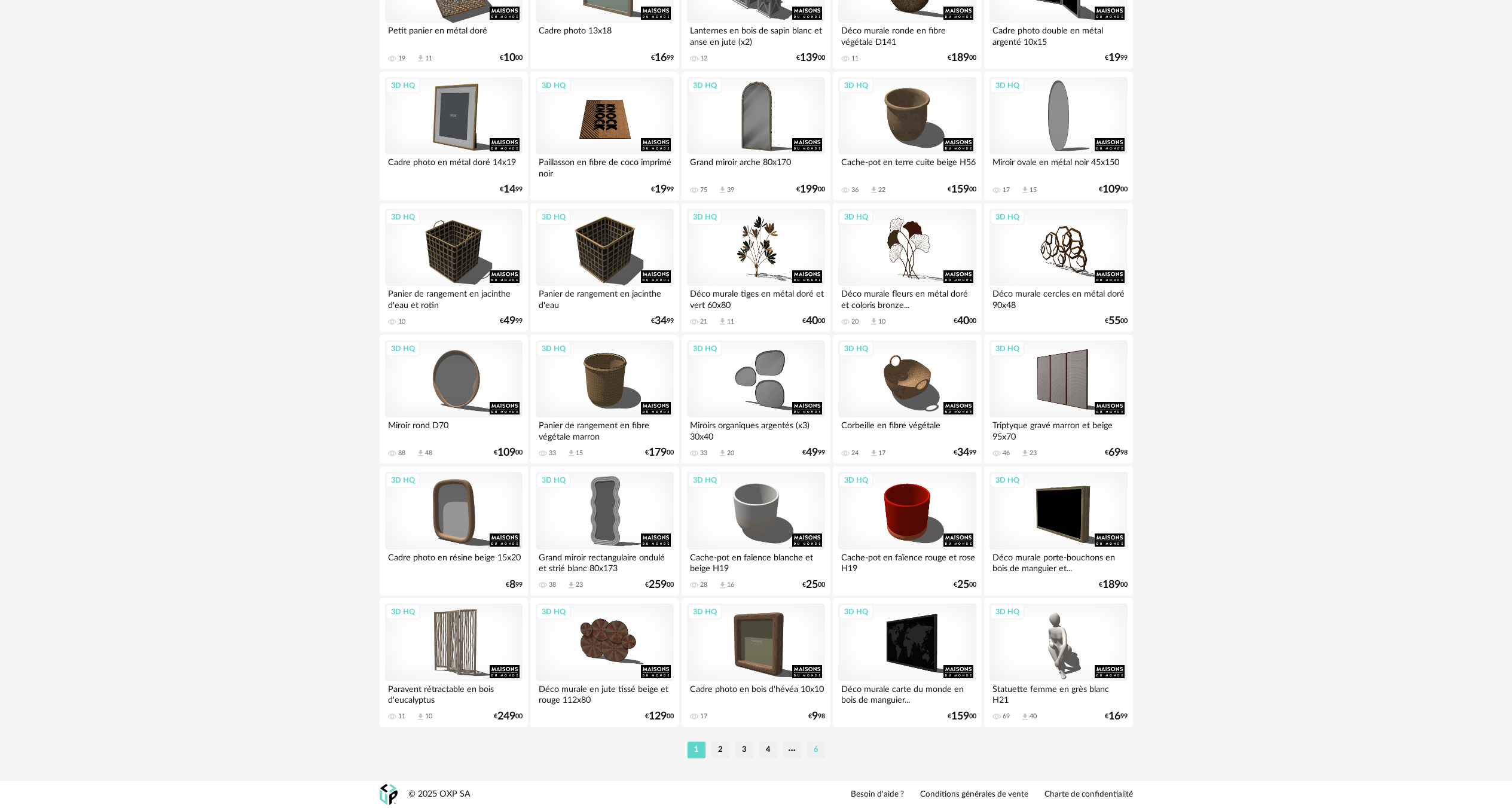
click at [807, 752] on li "6" at bounding box center [816, 750] width 18 height 17
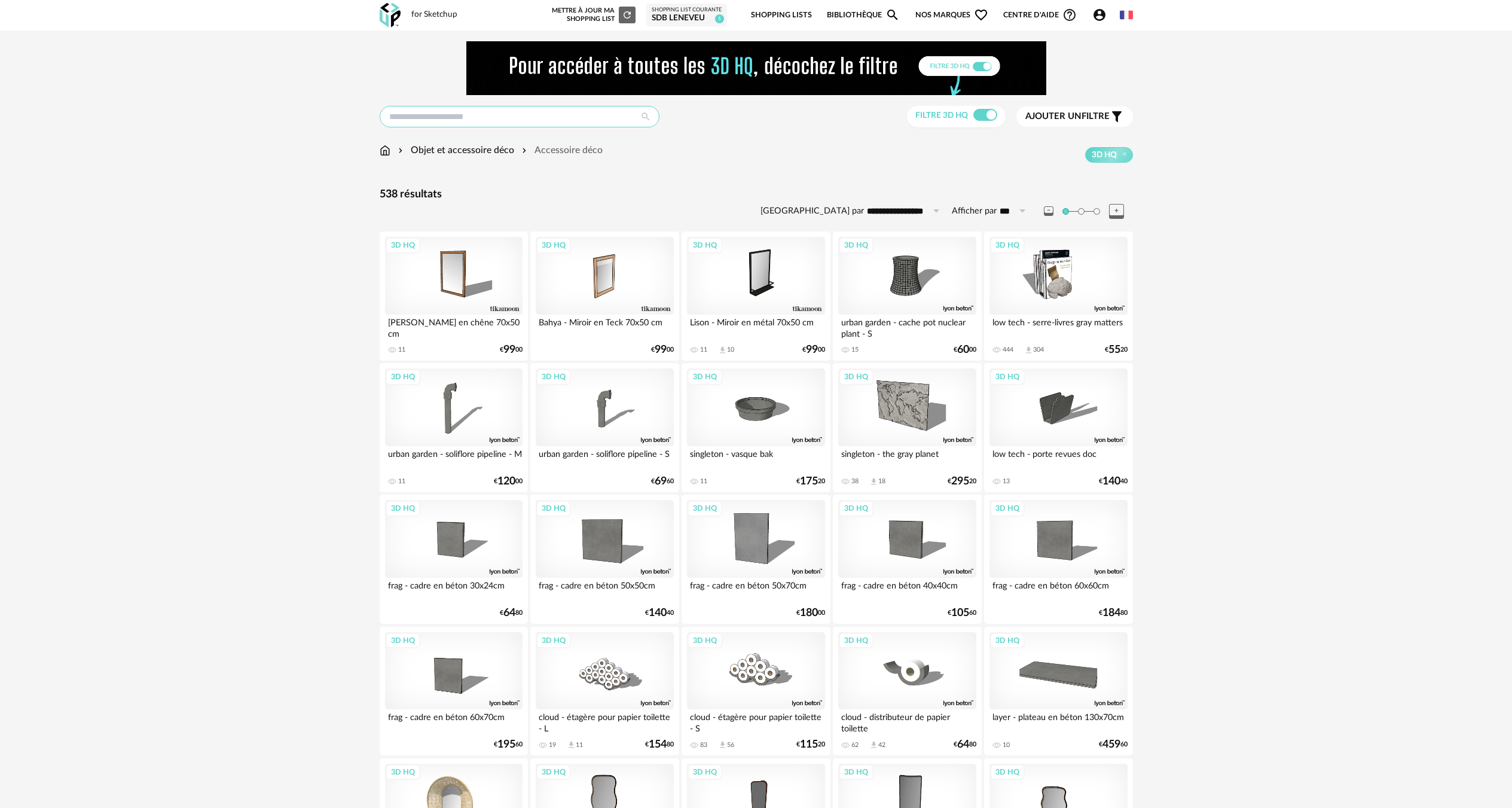
click at [509, 118] on input "text" at bounding box center [519, 116] width 280 height 22
type input "**********"
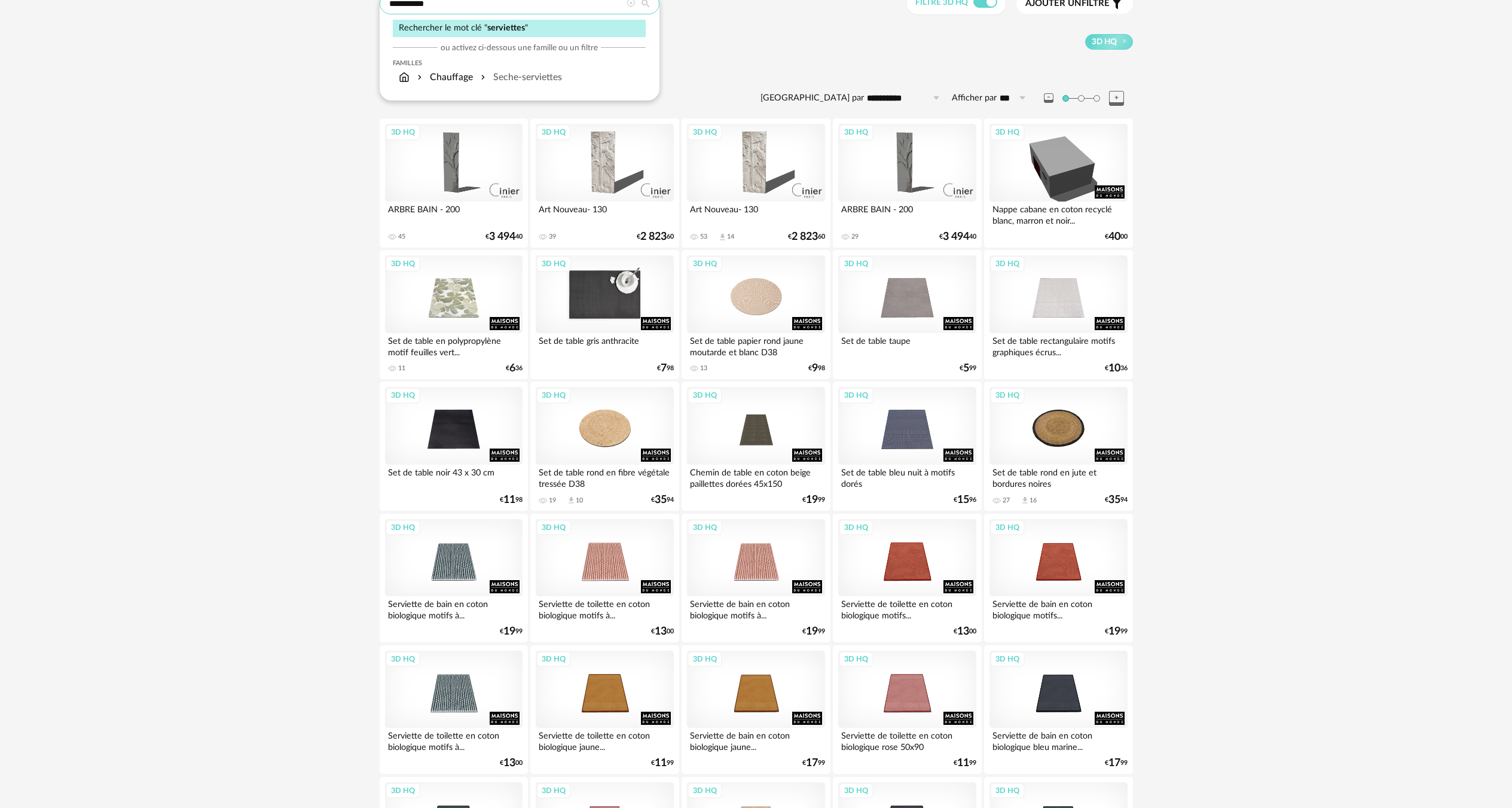
scroll to position [120, 0]
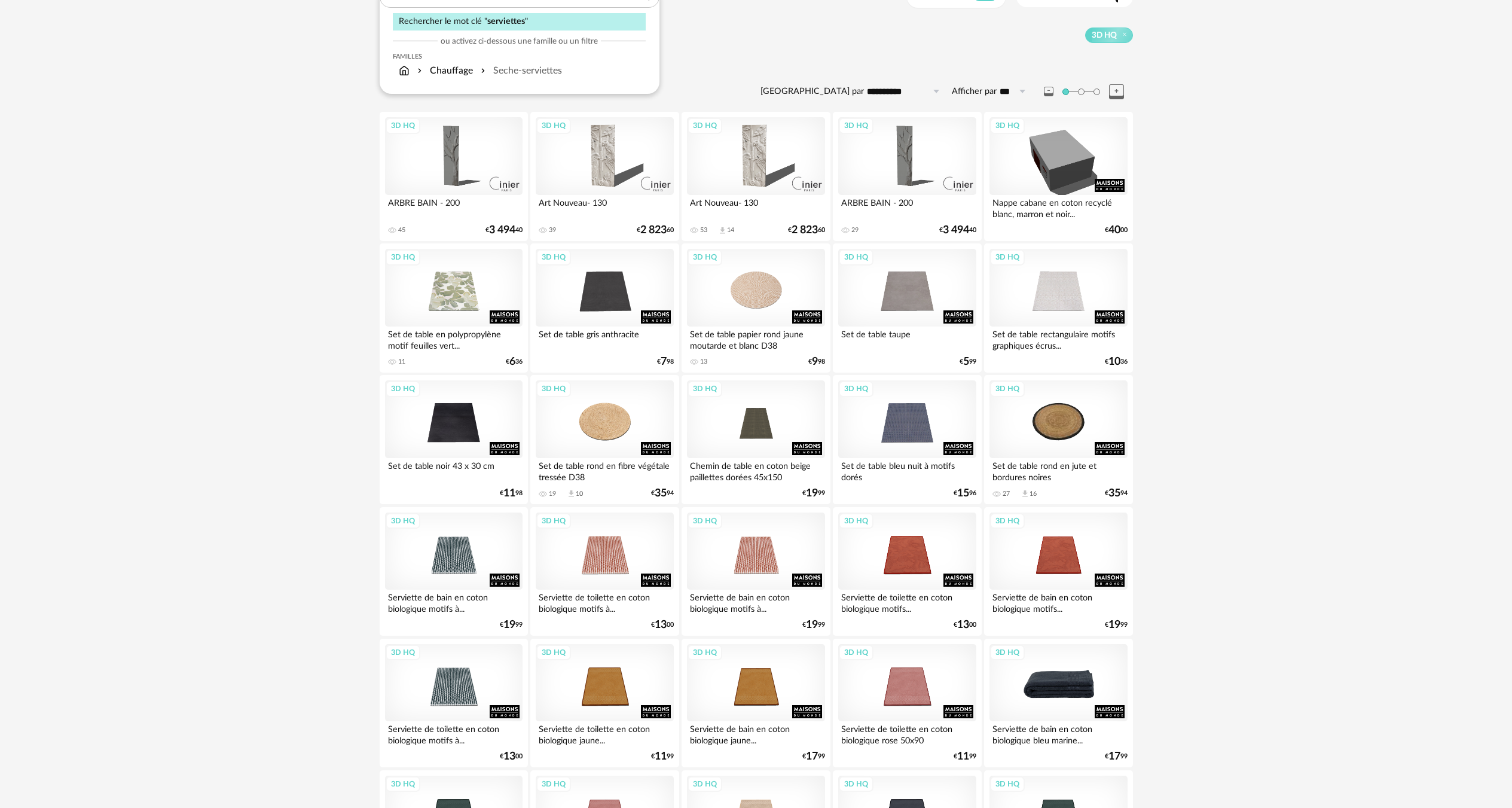
click at [1002, 678] on div "3D HQ" at bounding box center [1058, 683] width 137 height 77
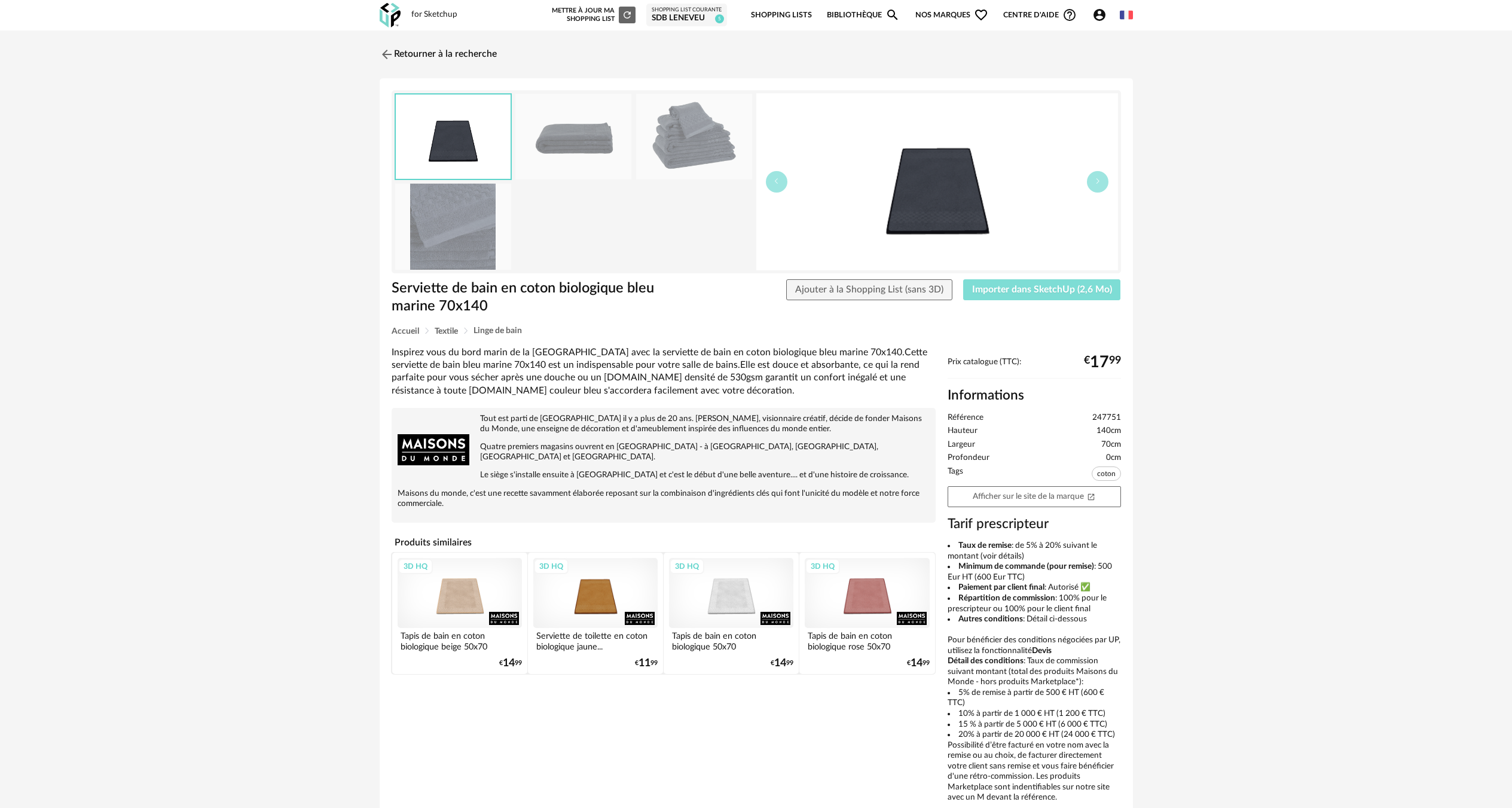
click at [975, 299] on button "Importer dans SketchUp (2,6 Mo)" at bounding box center [1042, 290] width 158 height 22
click at [439, 49] on link "Retourner à la recherche" at bounding box center [435, 54] width 117 height 26
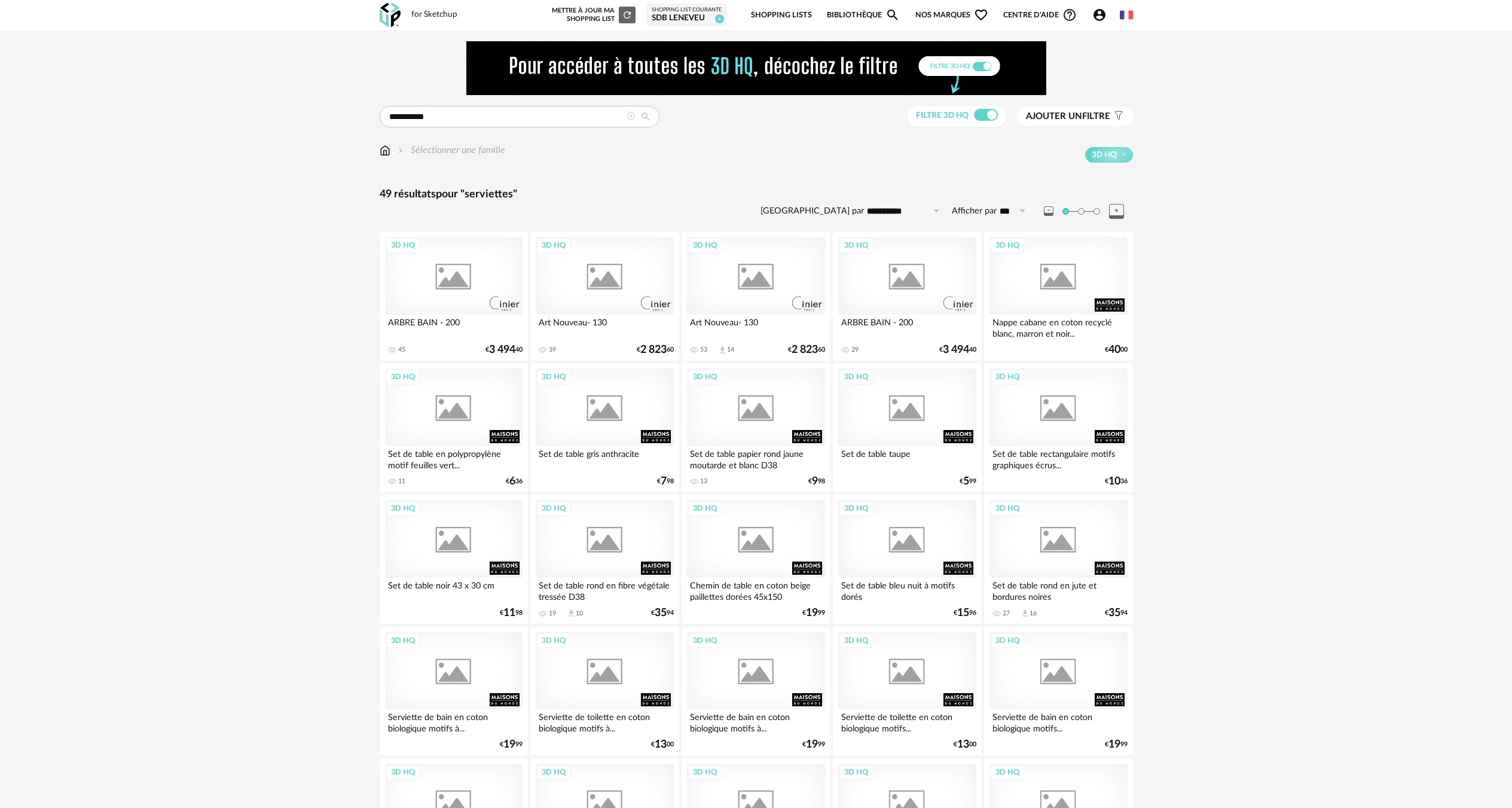
scroll to position [120, 0]
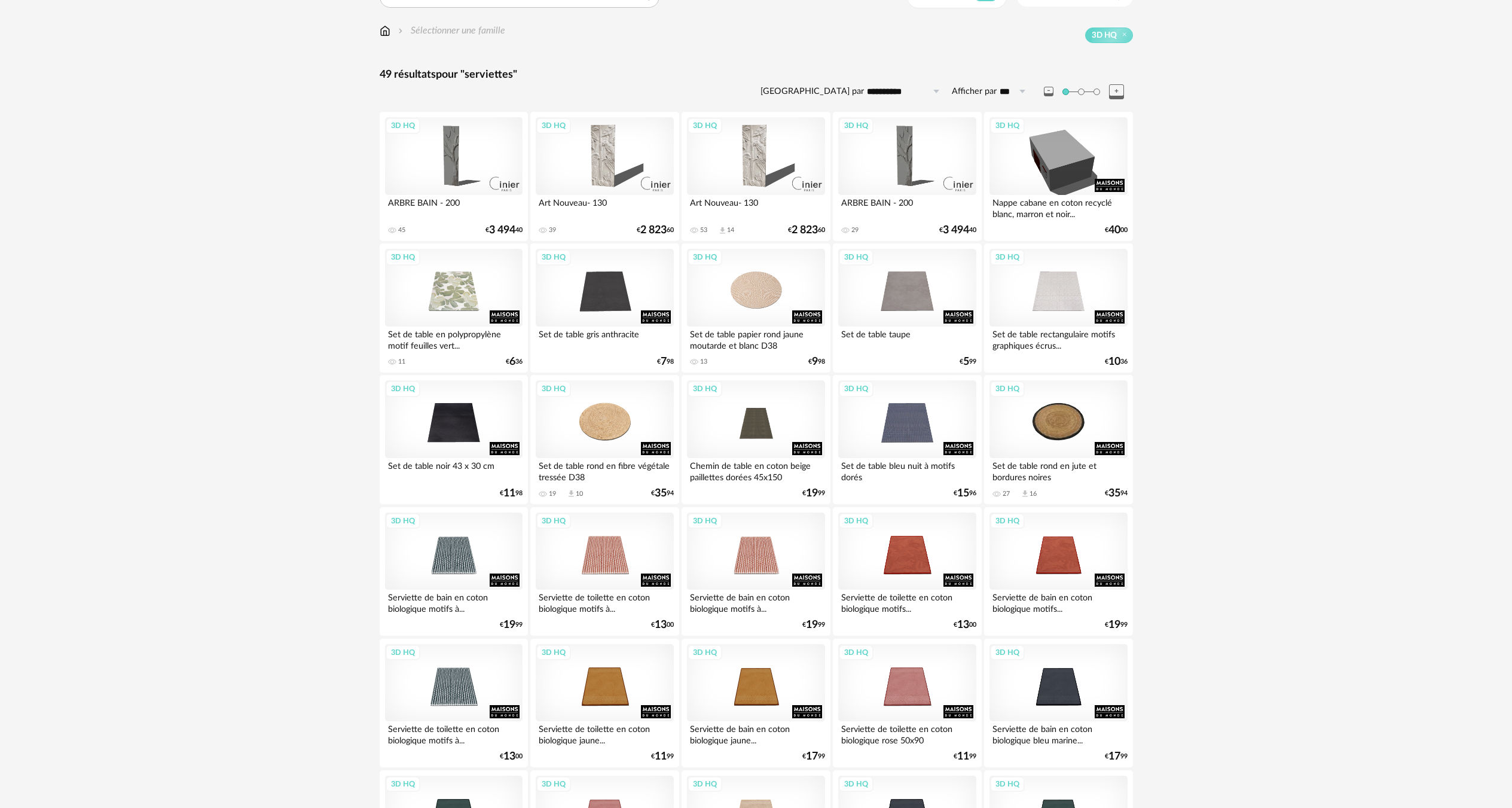
click at [389, 37] on img at bounding box center [385, 31] width 11 height 14
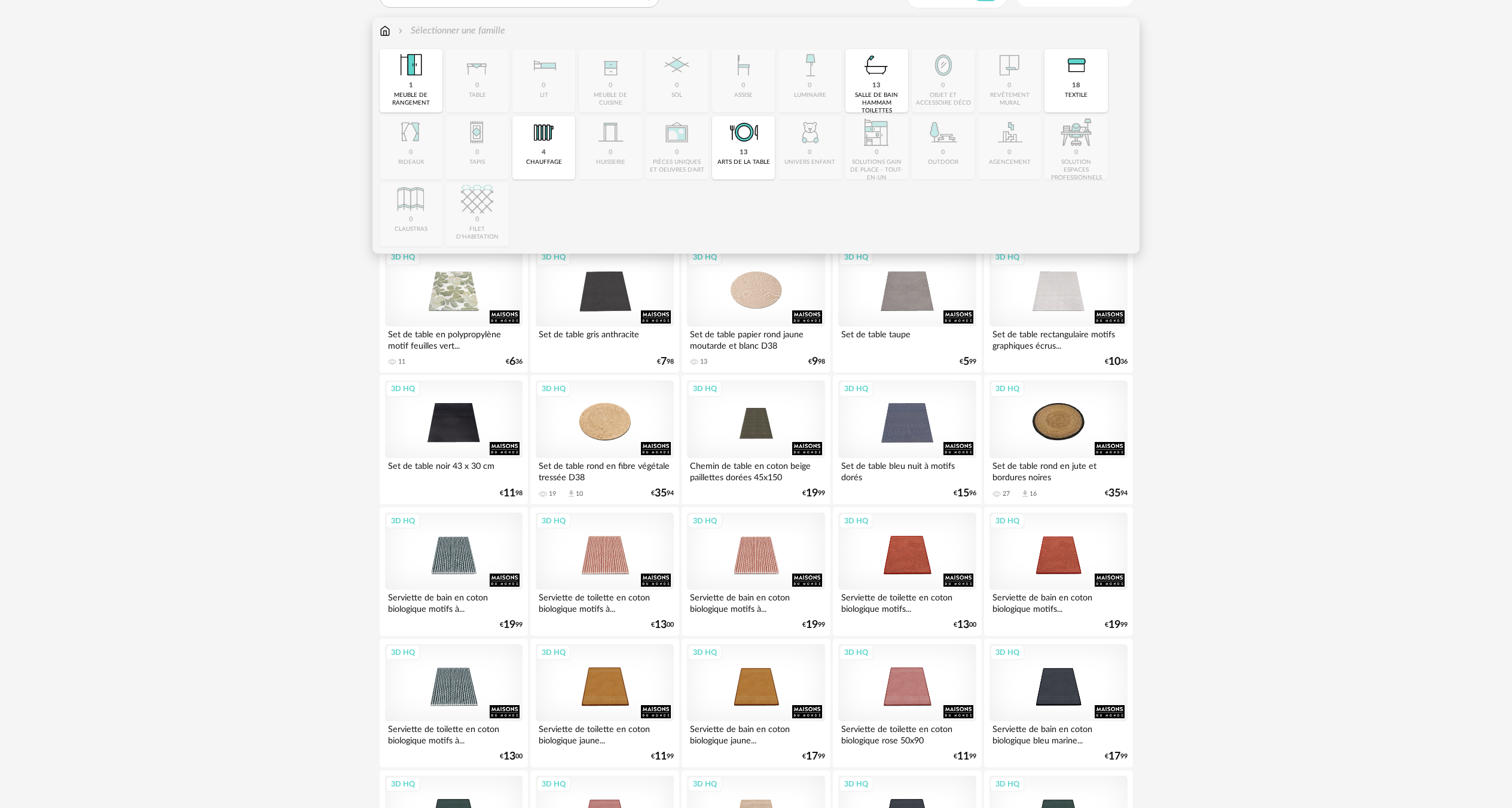
click at [389, 37] on img at bounding box center [385, 31] width 11 height 14
click at [388, 31] on img at bounding box center [385, 31] width 11 height 14
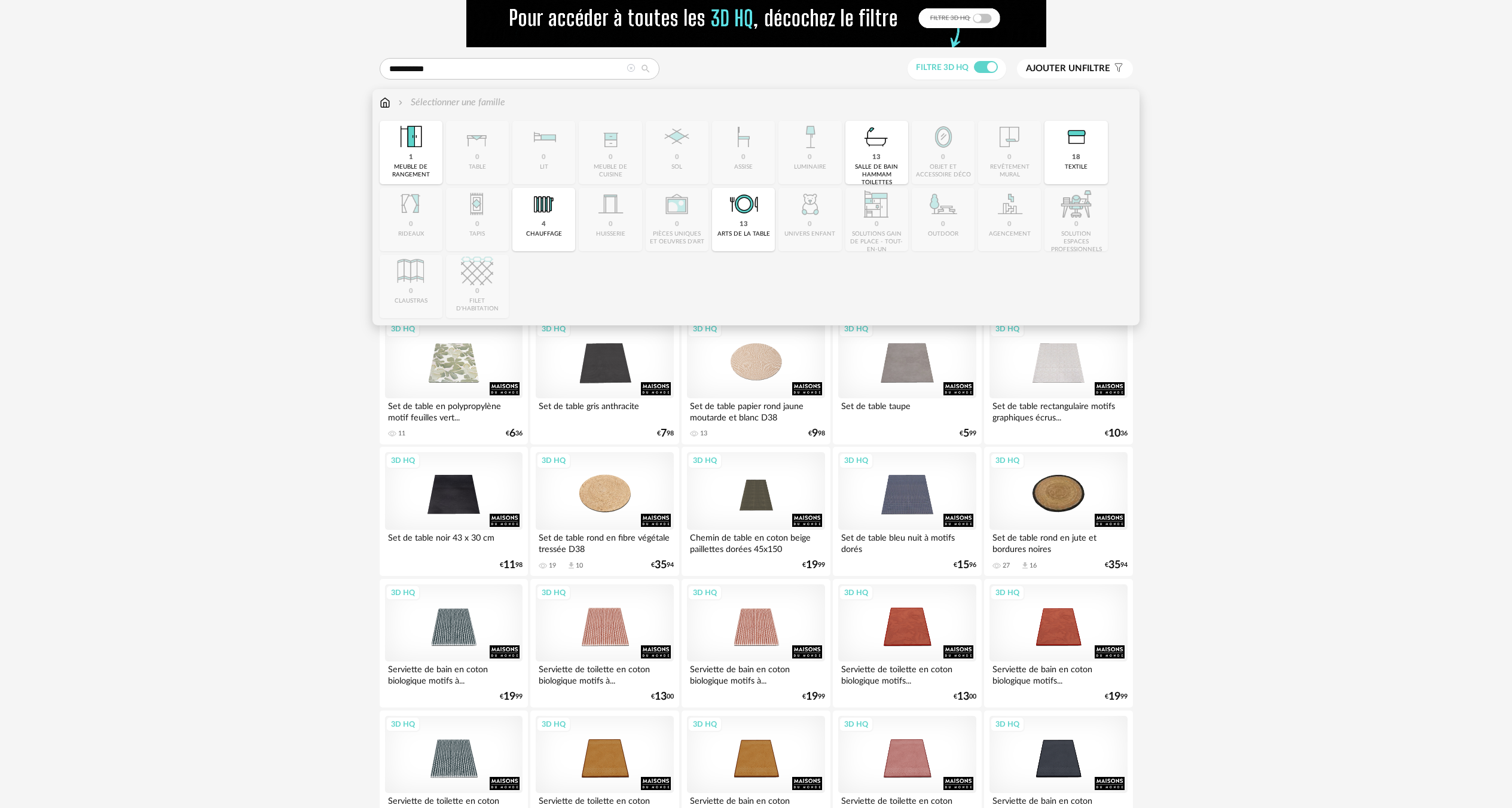
scroll to position [0, 0]
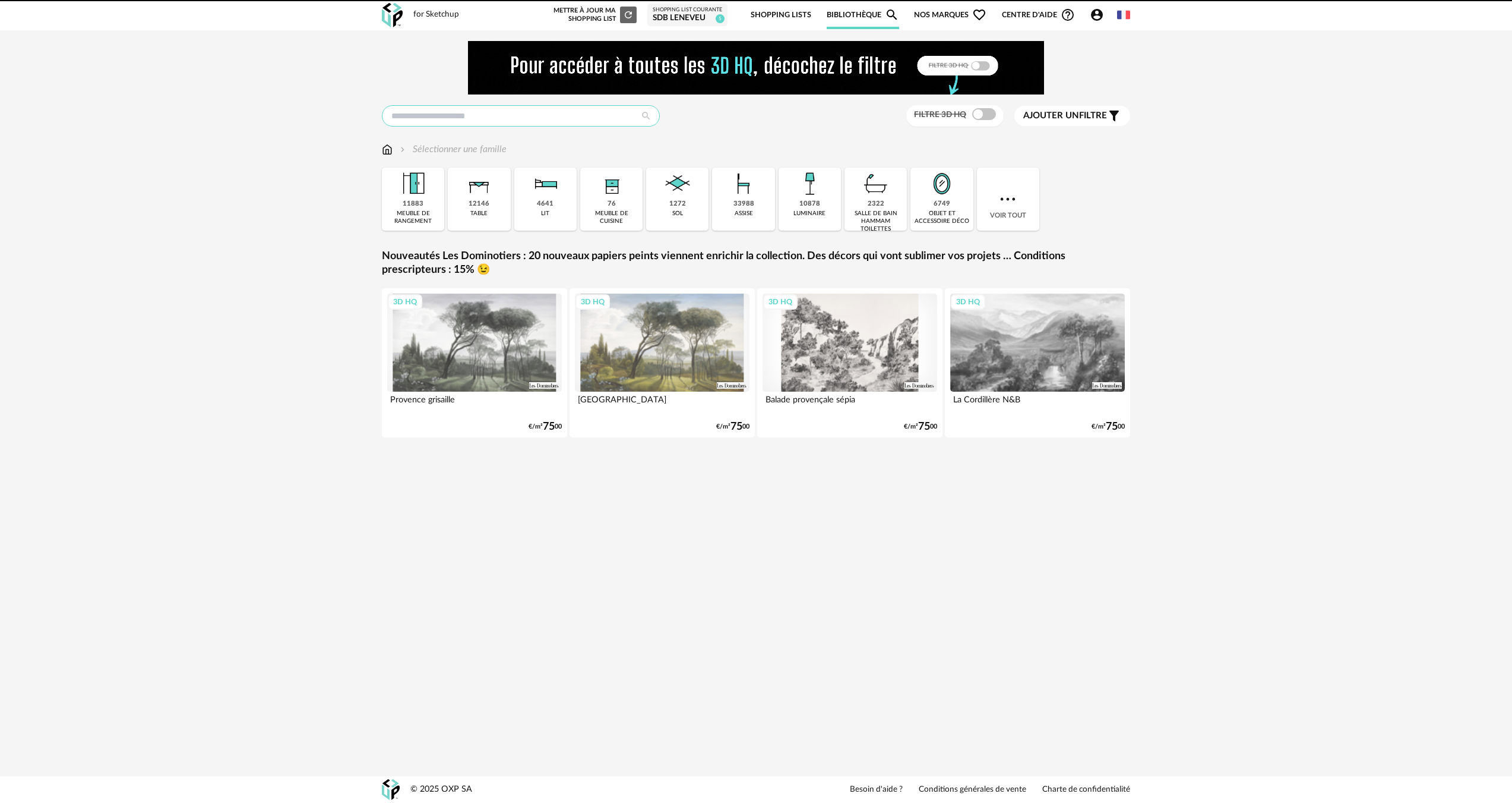
click at [477, 114] on input "text" at bounding box center [521, 116] width 278 height 22
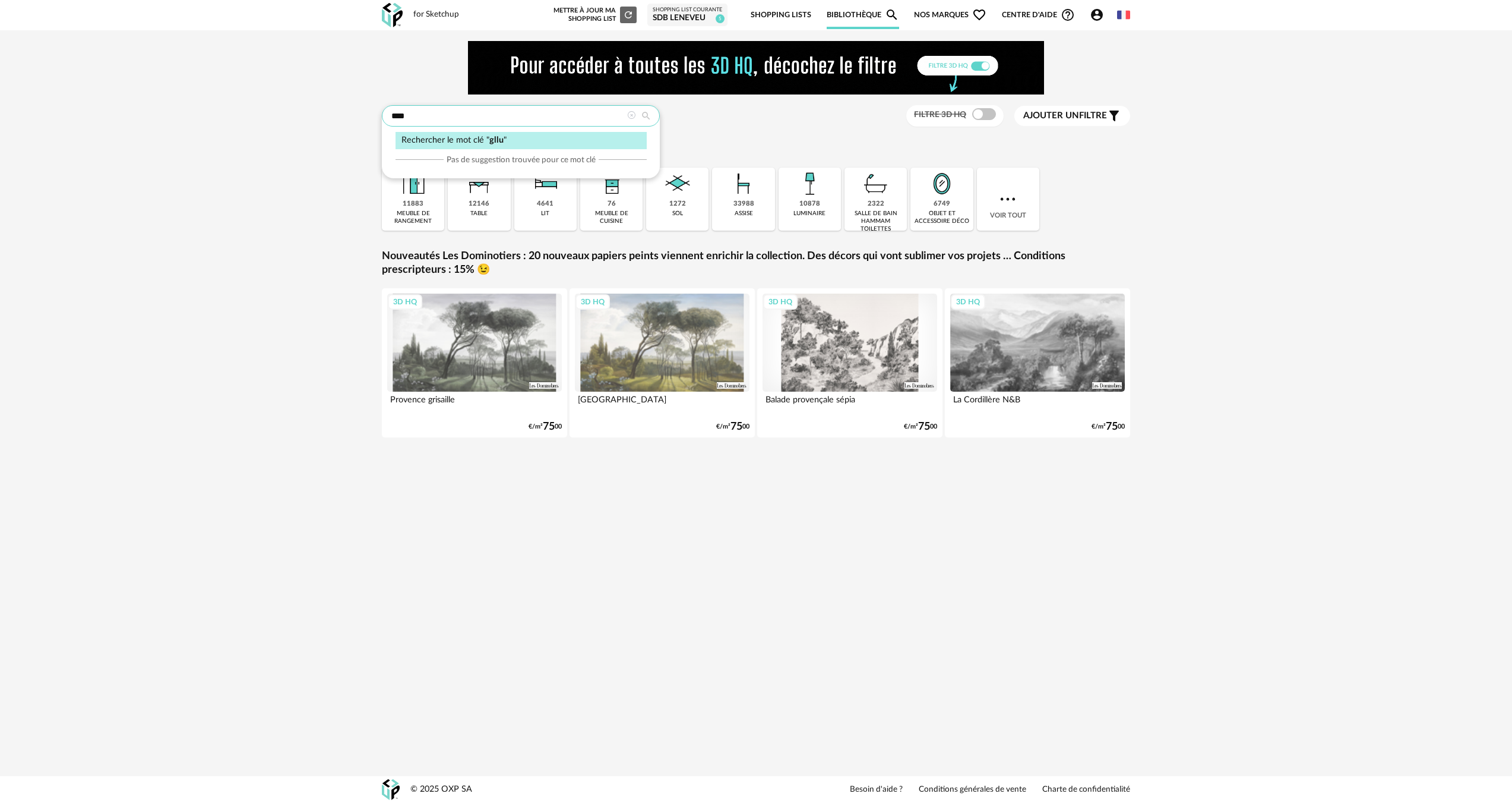
type input "****"
